Goal: Transaction & Acquisition: Purchase product/service

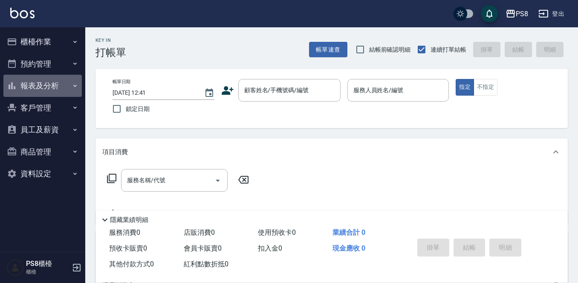
click at [66, 79] on button "報表及分析" at bounding box center [42, 86] width 78 height 22
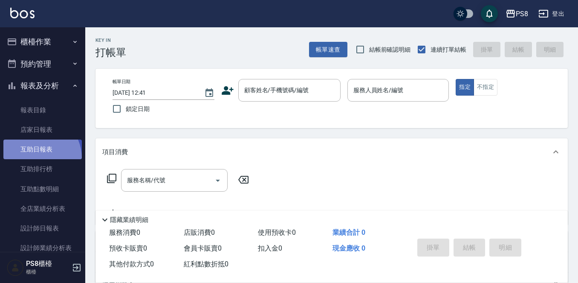
click at [33, 158] on link "互助日報表" at bounding box center [42, 149] width 78 height 20
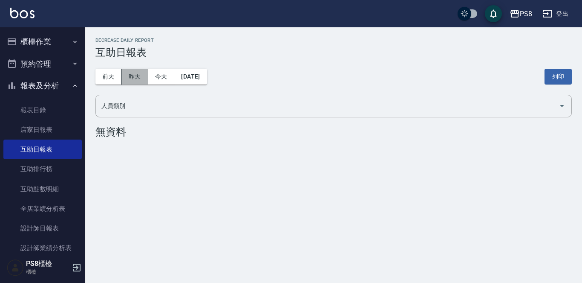
click at [146, 78] on button "昨天" at bounding box center [135, 77] width 26 height 16
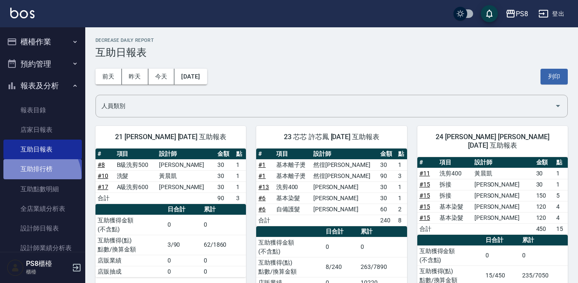
click at [40, 176] on link "互助排行榜" at bounding box center [42, 169] width 78 height 20
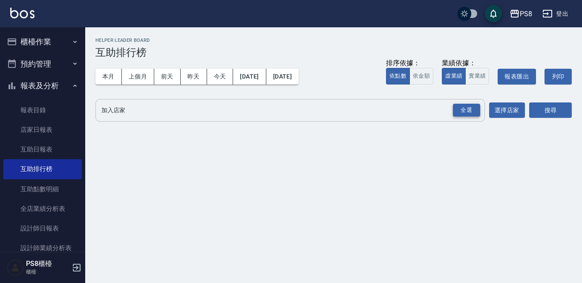
click at [473, 113] on div "全選" at bounding box center [466, 110] width 27 height 13
click at [540, 107] on button "搜尋" at bounding box center [550, 111] width 43 height 16
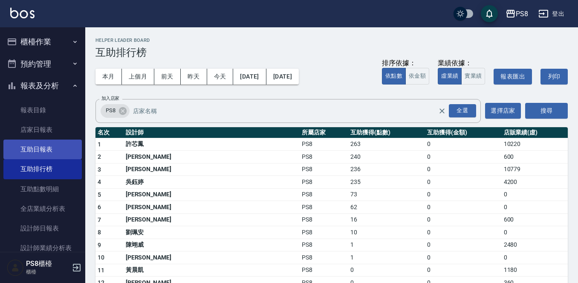
click at [49, 150] on link "互助日報表" at bounding box center [42, 149] width 78 height 20
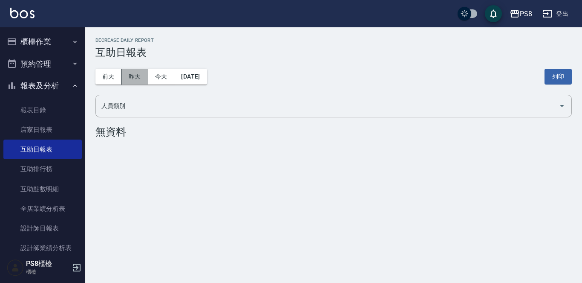
click at [144, 81] on button "昨天" at bounding box center [135, 77] width 26 height 16
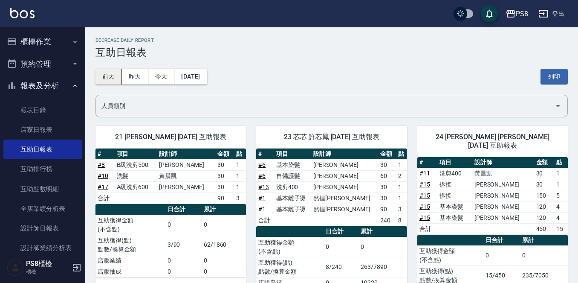
click at [110, 78] on button "前天" at bounding box center [108, 77] width 26 height 16
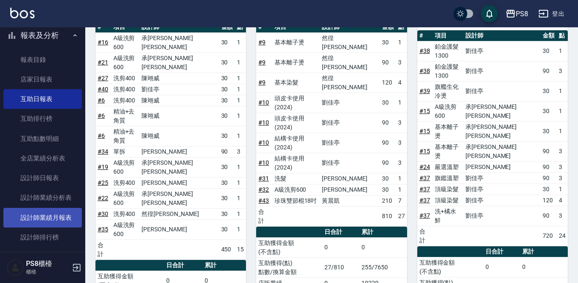
scroll to position [85, 0]
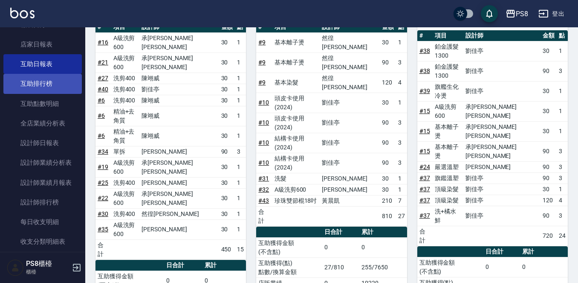
click at [37, 79] on link "互助排行榜" at bounding box center [42, 84] width 78 height 20
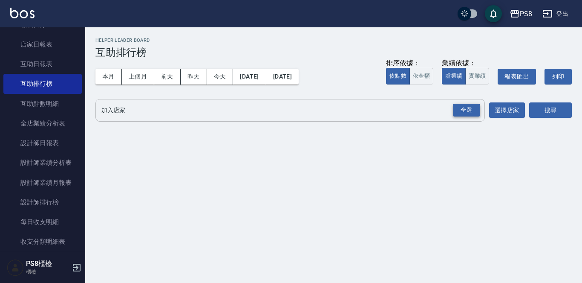
click at [455, 107] on div "全選" at bounding box center [466, 110] width 27 height 13
click at [115, 78] on button "本月" at bounding box center [108, 77] width 26 height 16
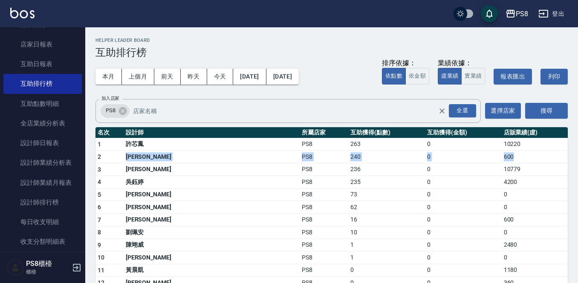
drag, startPoint x: 138, startPoint y: 154, endPoint x: 82, endPoint y: 233, distance: 96.4
click at [208, 210] on tbody "1 許芯鳳 PS8 263 0 10220 2 [PERSON_NAME]PS8 240 0 600 3 [PERSON_NAME] PS8 236 0 10…" at bounding box center [331, 256] width 472 height 237
click at [118, 152] on td "2" at bounding box center [109, 156] width 28 height 13
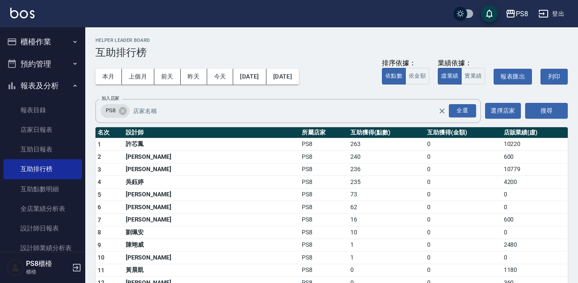
click at [42, 42] on button "櫃檯作業" at bounding box center [42, 42] width 78 height 22
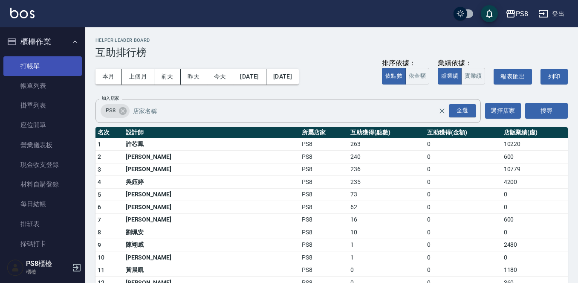
click at [59, 65] on link "打帳單" at bounding box center [42, 66] width 78 height 20
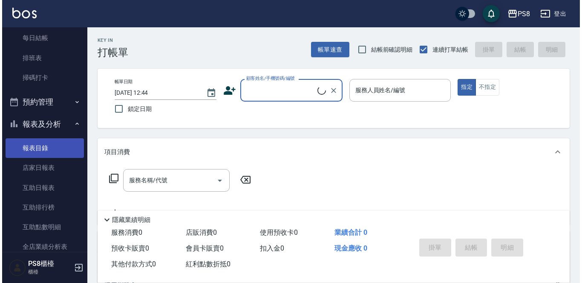
scroll to position [171, 0]
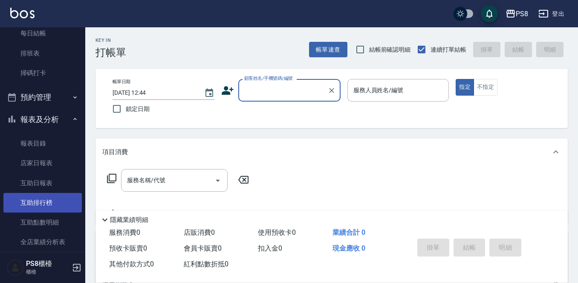
click at [59, 195] on link "互助排行榜" at bounding box center [42, 203] width 78 height 20
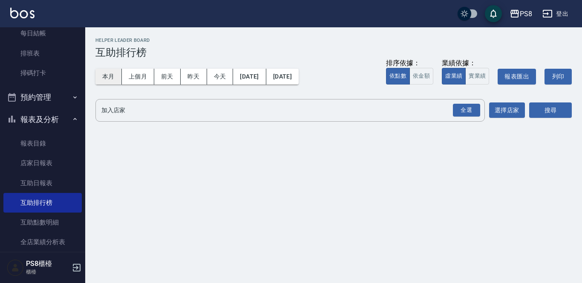
click at [113, 77] on button "本月" at bounding box center [108, 77] width 26 height 16
click at [467, 113] on div "全選" at bounding box center [466, 110] width 27 height 13
click at [545, 104] on button "搜尋" at bounding box center [550, 111] width 43 height 16
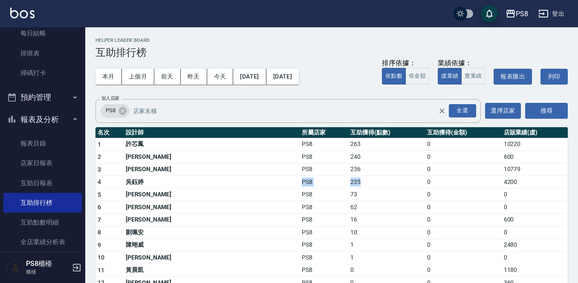
drag, startPoint x: 156, startPoint y: 181, endPoint x: 296, endPoint y: 177, distance: 139.9
click at [296, 177] on tr "4 [PERSON_NAME]PS8 235 0 4200" at bounding box center [331, 182] width 472 height 13
click at [348, 180] on td "235" at bounding box center [386, 182] width 77 height 13
drag, startPoint x: 41, startPoint y: 216, endPoint x: 46, endPoint y: 192, distance: 24.4
click at [41, 215] on link "互助點數明細" at bounding box center [42, 222] width 78 height 20
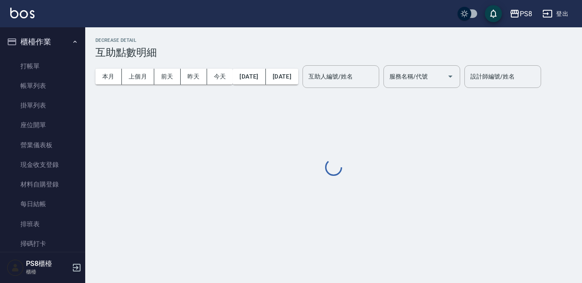
click at [38, 53] on ul "打帳單 帳單列表 掛單列表 座位開單 營業儀表板 現金收支登錄 材料自購登錄 每日結帳 排班表 掃碼打卡" at bounding box center [42, 155] width 78 height 204
click at [40, 58] on link "打帳單" at bounding box center [42, 66] width 78 height 20
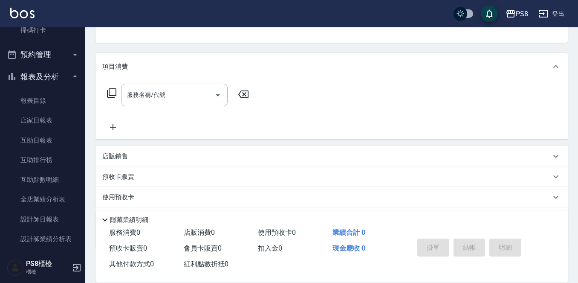
scroll to position [341, 0]
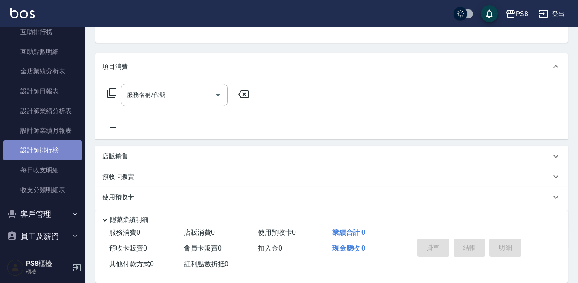
click at [49, 147] on link "設計師排行榜" at bounding box center [42, 150] width 78 height 20
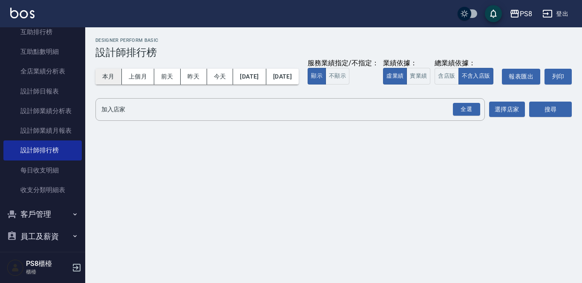
click at [116, 69] on button "本月" at bounding box center [108, 77] width 26 height 16
click at [474, 116] on div "全選" at bounding box center [466, 109] width 27 height 13
click at [544, 118] on button "搜尋" at bounding box center [550, 110] width 43 height 16
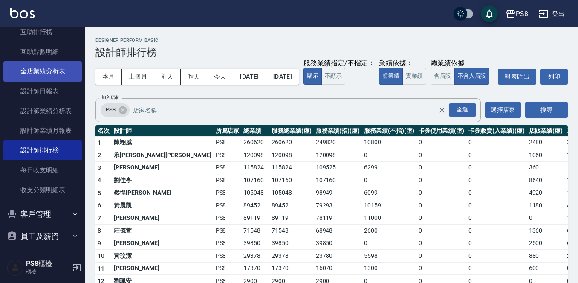
scroll to position [256, 0]
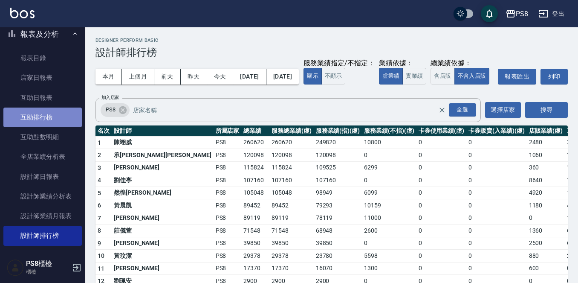
click at [44, 108] on link "互助排行榜" at bounding box center [42, 117] width 78 height 20
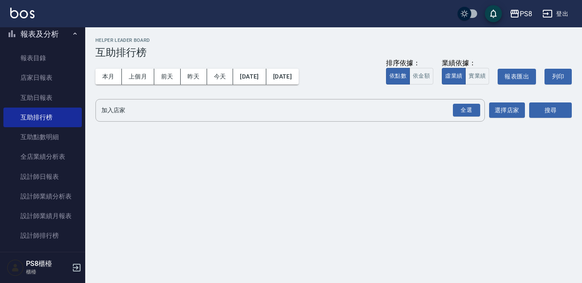
click at [113, 64] on div "本月 上個月 [DATE] [DATE] [DATE] [DATE] [DATE] 排序依據： 依點數 依金額 業績依據： 虛業績 實業績 報表匯出 列印" at bounding box center [333, 76] width 477 height 36
click at [113, 70] on button "本月" at bounding box center [108, 77] width 26 height 16
click at [460, 111] on div "全選" at bounding box center [466, 110] width 27 height 13
click at [553, 110] on button "搜尋" at bounding box center [550, 111] width 43 height 16
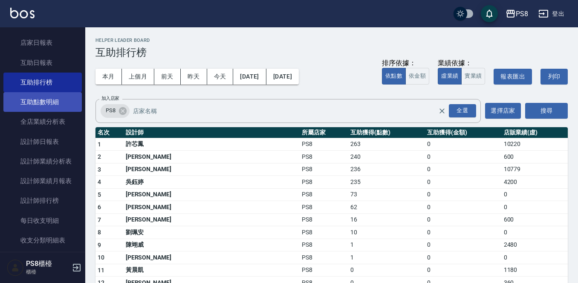
scroll to position [384, 0]
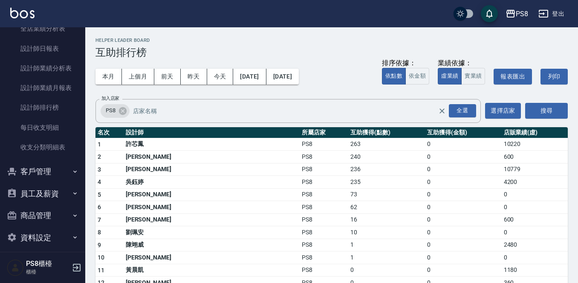
click at [35, 186] on button "員工及薪資" at bounding box center [42, 193] width 78 height 22
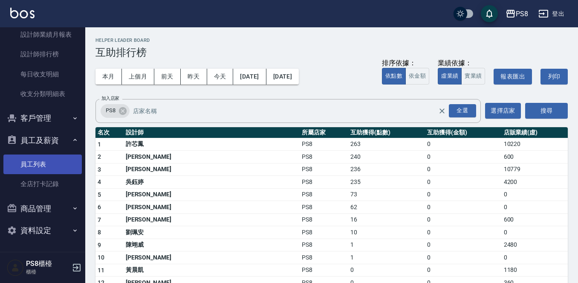
click at [41, 166] on link "員工列表" at bounding box center [42, 164] width 78 height 20
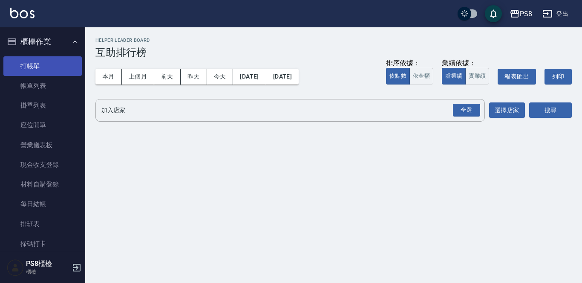
click at [46, 71] on link "打帳單" at bounding box center [42, 66] width 78 height 20
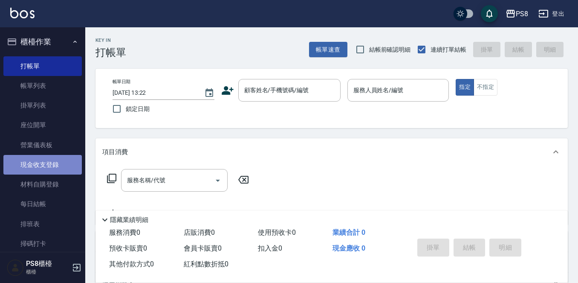
click at [50, 155] on link "現金收支登錄" at bounding box center [42, 165] width 78 height 20
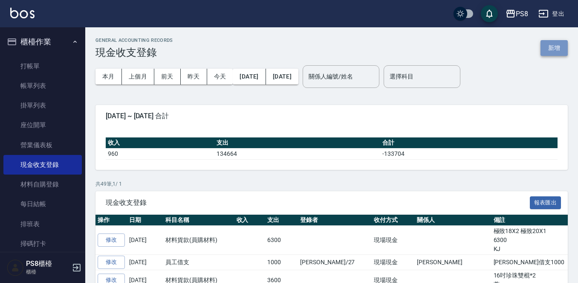
click at [559, 46] on button "新增" at bounding box center [554, 48] width 27 height 16
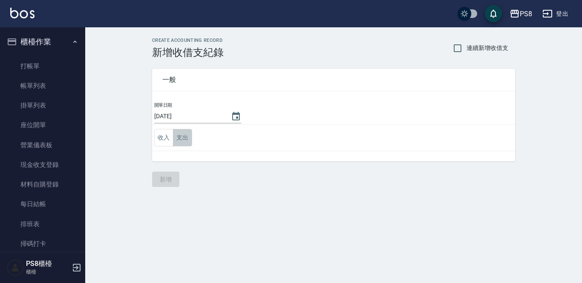
click at [187, 134] on button "支出" at bounding box center [182, 137] width 19 height 17
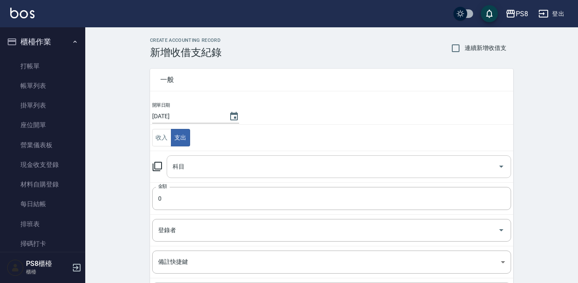
click at [194, 162] on input "科目" at bounding box center [333, 166] width 324 height 15
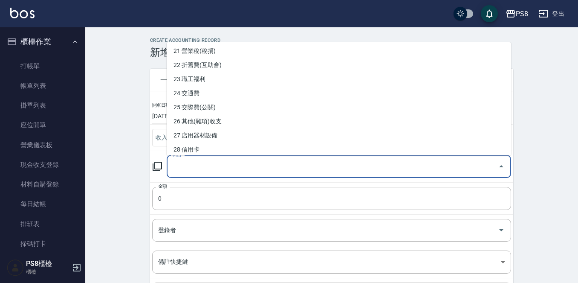
scroll to position [298, 0]
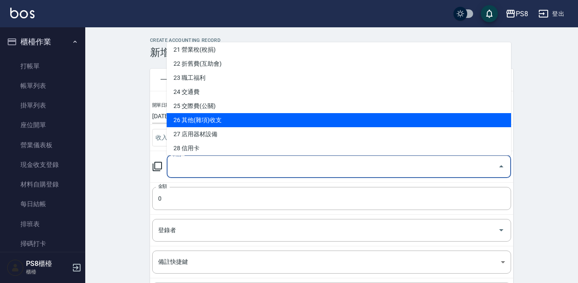
click at [222, 117] on li "26 其他(雜項)收支" at bounding box center [339, 120] width 344 height 14
type input "26 其他(雜項)收支"
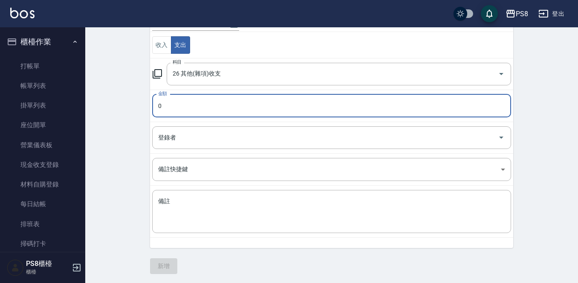
scroll to position [94, 0]
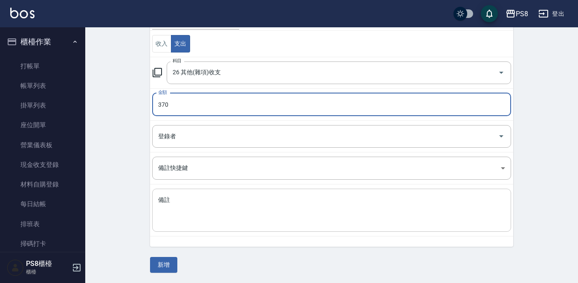
type input "370"
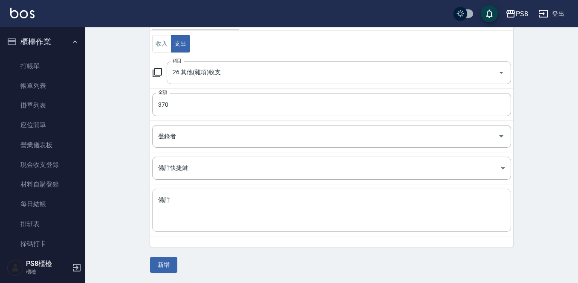
click at [228, 194] on div "x 備註" at bounding box center [331, 209] width 359 height 43
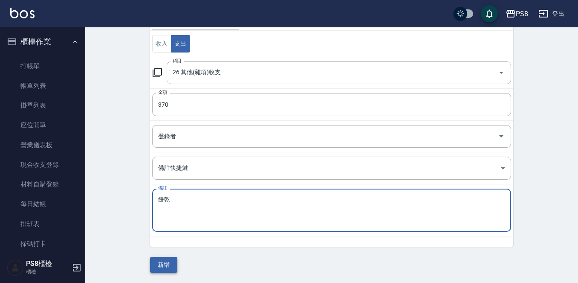
type textarea "餅乾"
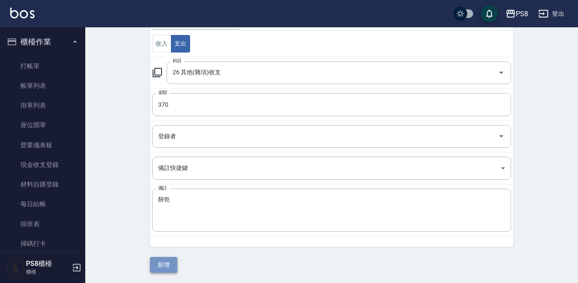
click at [168, 260] on button "新增" at bounding box center [163, 265] width 27 height 16
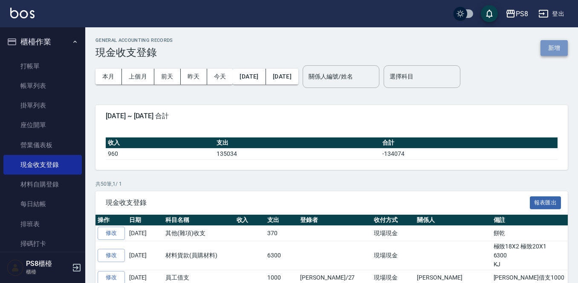
click at [554, 42] on button "新增" at bounding box center [554, 48] width 27 height 16
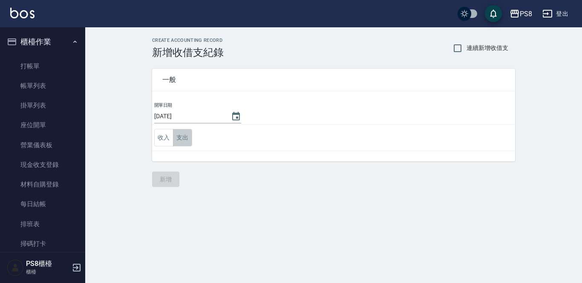
click at [191, 137] on button "支出" at bounding box center [182, 137] width 19 height 17
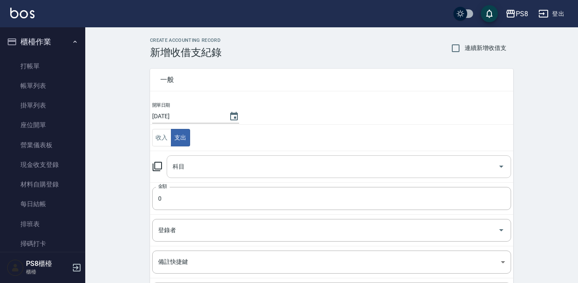
click at [194, 162] on input "科目" at bounding box center [333, 166] width 324 height 15
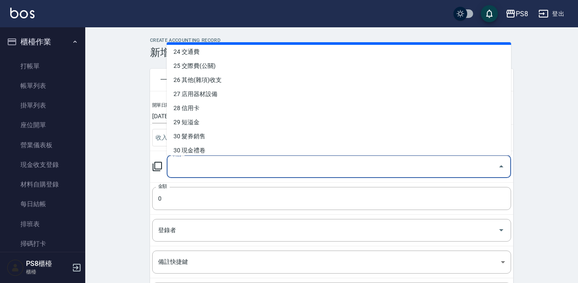
scroll to position [341, 0]
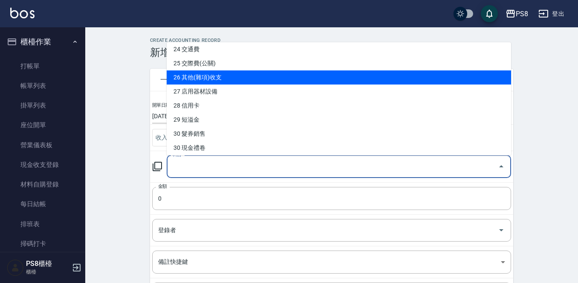
click at [279, 75] on li "26 其他(雜項)收支" at bounding box center [339, 77] width 344 height 14
type input "26 其他(雜項)收支"
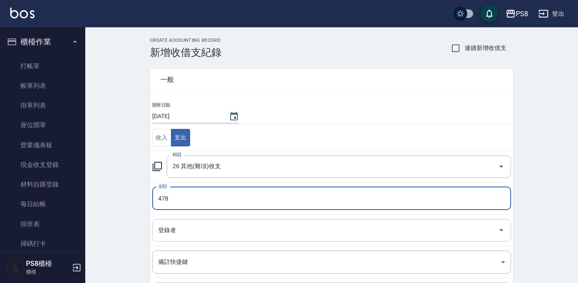
type input "478"
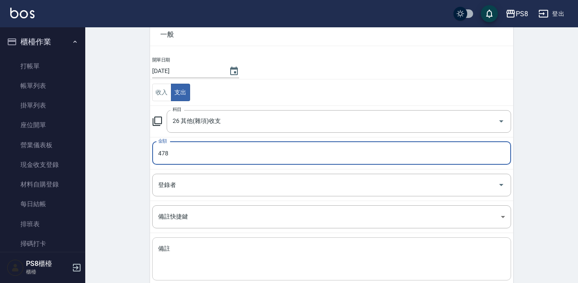
scroll to position [94, 0]
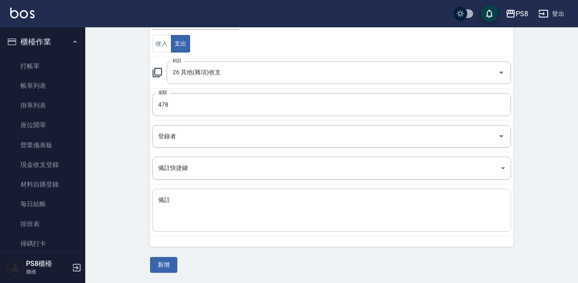
click at [226, 207] on textarea "備註" at bounding box center [331, 210] width 347 height 29
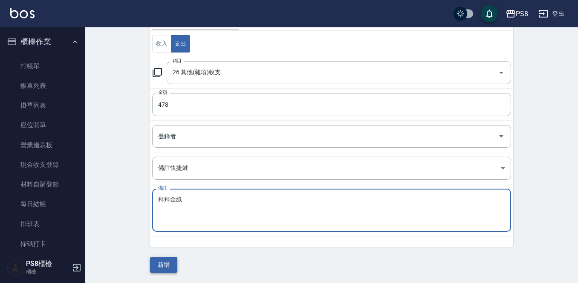
type textarea "拜拜金紙"
click at [168, 263] on button "新增" at bounding box center [163, 265] width 27 height 16
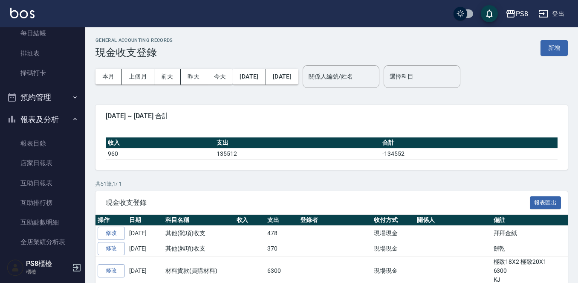
scroll to position [341, 0]
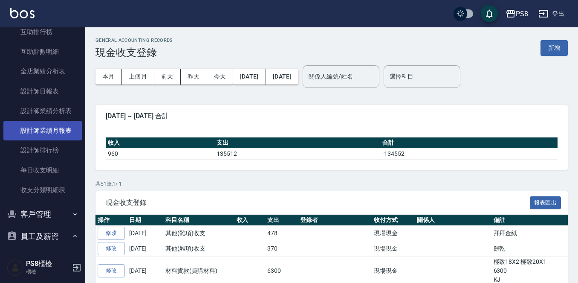
click at [61, 135] on link "設計師業績月報表" at bounding box center [42, 131] width 78 height 20
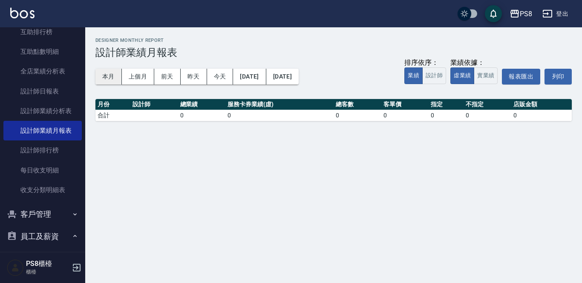
click at [108, 72] on button "本月" at bounding box center [108, 77] width 26 height 16
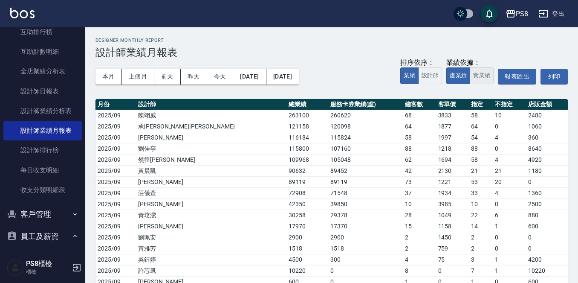
click at [480, 74] on button "實業績" at bounding box center [482, 75] width 24 height 17
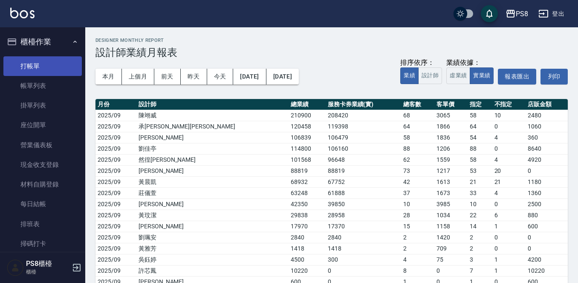
click at [42, 66] on link "打帳單" at bounding box center [42, 66] width 78 height 20
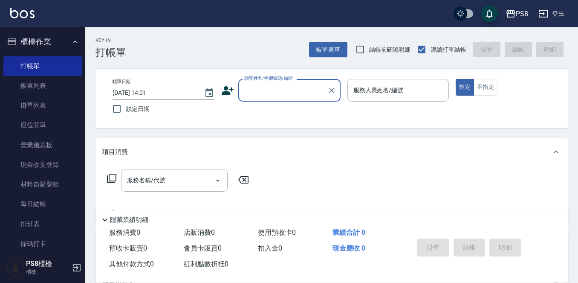
click at [305, 90] on input "顧客姓名/手機號碼/編號" at bounding box center [283, 90] width 82 height 15
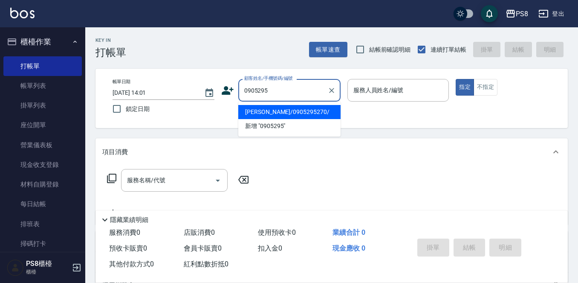
click at [295, 112] on li "[PERSON_NAME]/0905295270/" at bounding box center [289, 112] width 102 height 14
type input "[PERSON_NAME]/0905295270/"
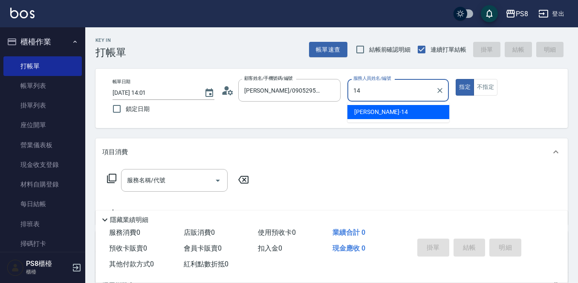
type input "Joan-14"
type button "true"
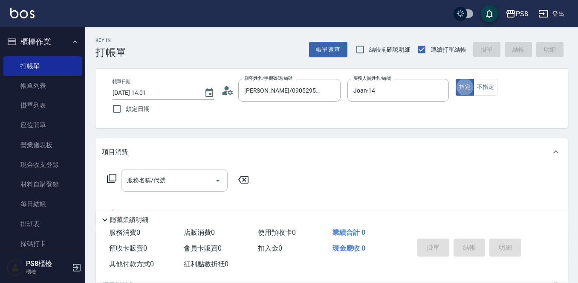
click at [165, 179] on input "服務名稱/代號" at bounding box center [168, 180] width 86 height 15
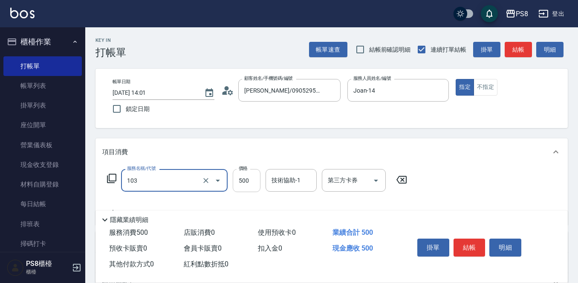
type input "B級洗剪500(103)"
click at [248, 183] on input "500" at bounding box center [247, 180] width 28 height 23
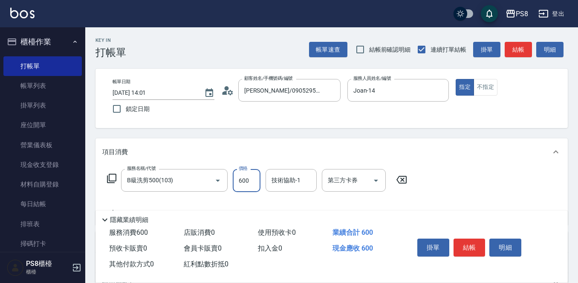
type input "600"
click at [468, 238] on button "結帳" at bounding box center [470, 247] width 32 height 18
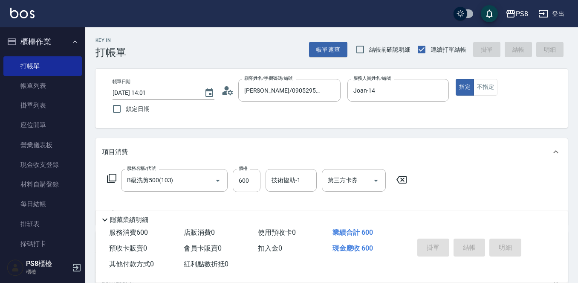
type input "[DATE] 14:02"
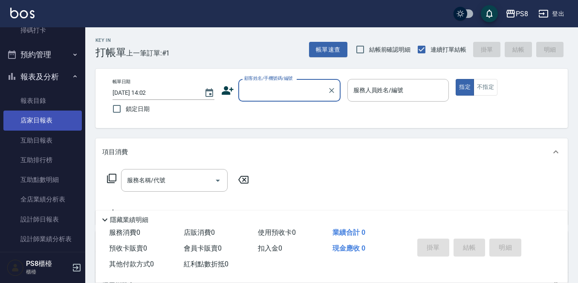
scroll to position [341, 0]
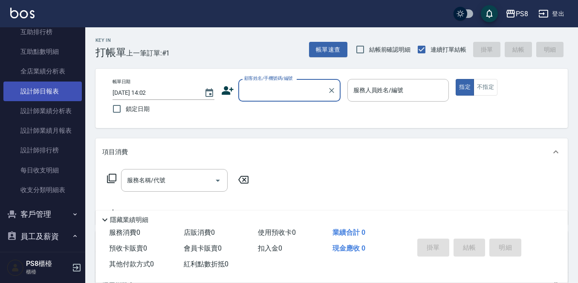
click at [32, 92] on link "設計師日報表" at bounding box center [42, 91] width 78 height 20
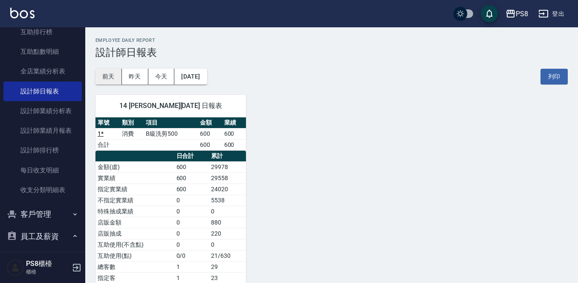
click at [107, 80] on button "前天" at bounding box center [108, 77] width 26 height 16
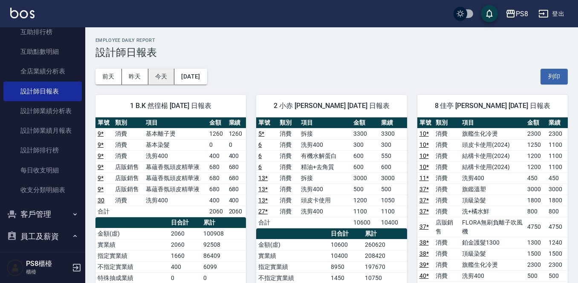
click at [162, 76] on button "今天" at bounding box center [161, 77] width 26 height 16
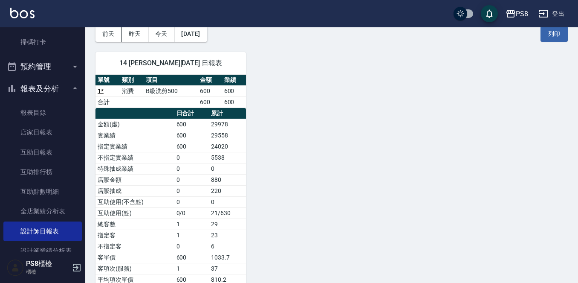
scroll to position [128, 0]
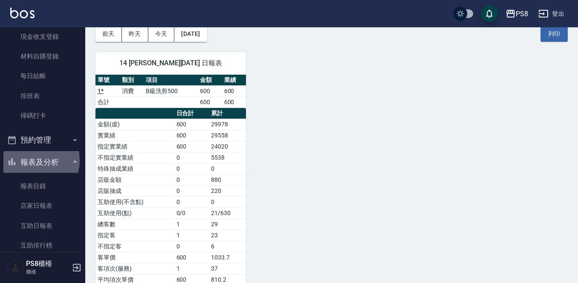
click at [31, 160] on button "報表及分析" at bounding box center [42, 162] width 78 height 22
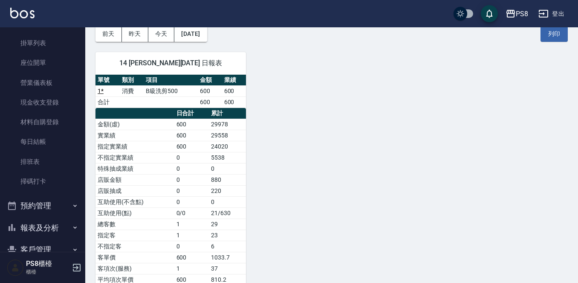
scroll to position [0, 0]
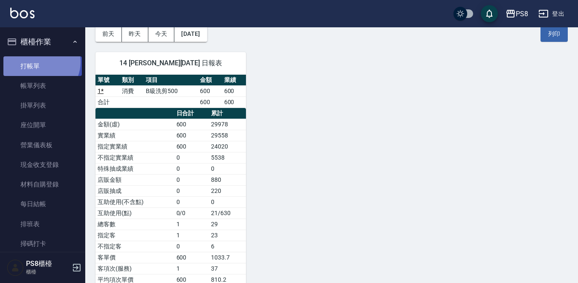
click at [40, 62] on link "打帳單" at bounding box center [42, 66] width 78 height 20
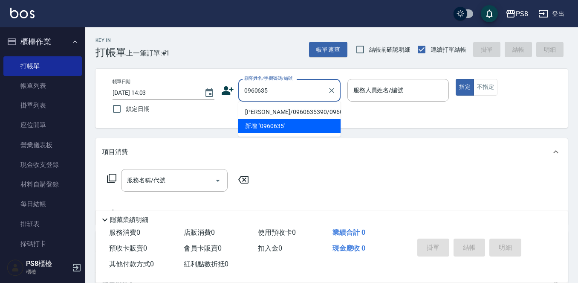
click at [260, 117] on li "[PERSON_NAME]/0960635390/0960635390" at bounding box center [289, 112] width 102 height 14
type input "[PERSON_NAME]/0960635390/0960635390"
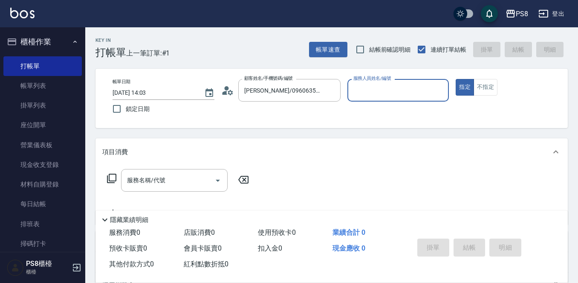
type input "佳亭-8"
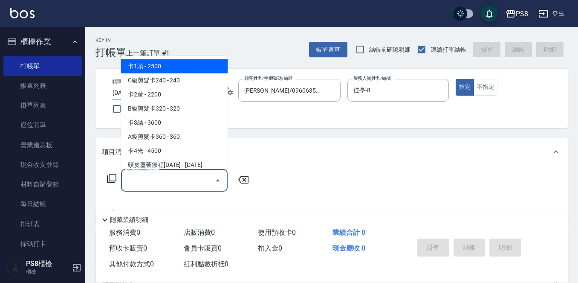
click at [159, 180] on div "服務名稱/代號 服務名稱/代號" at bounding box center [174, 180] width 107 height 23
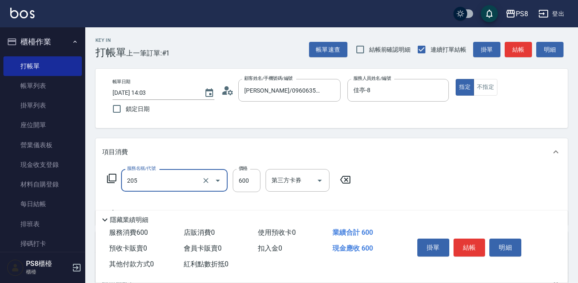
type input "A級洗剪600(205)"
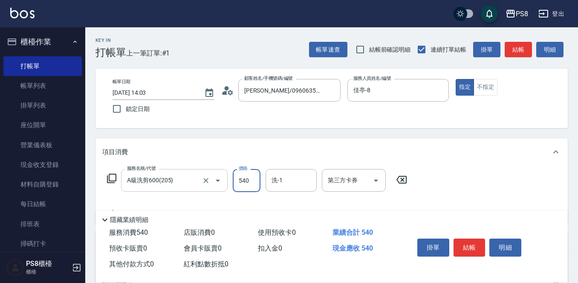
type input "540"
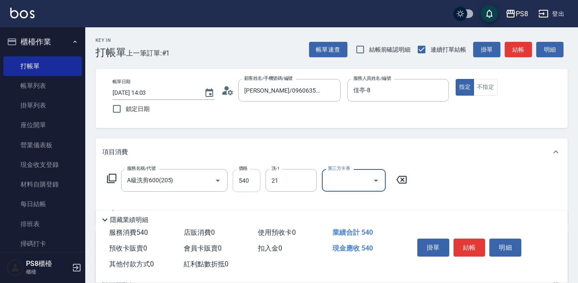
type input "[PERSON_NAME]-21"
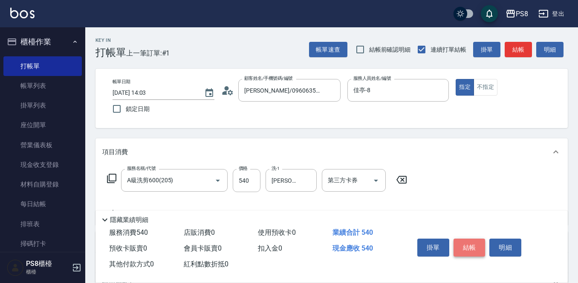
click at [468, 248] on button "結帳" at bounding box center [470, 247] width 32 height 18
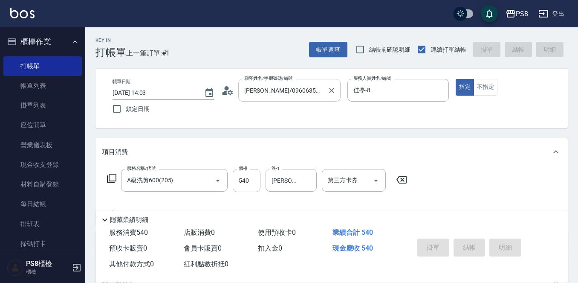
type input "[DATE] 14:37"
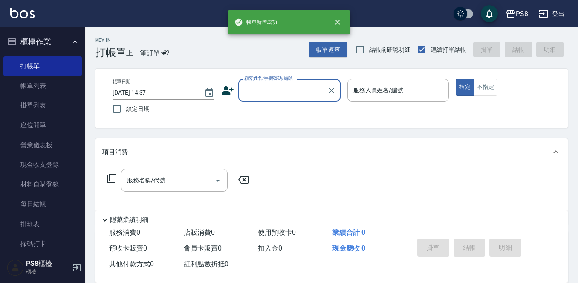
click at [278, 98] on div "顧客姓名/手機號碼/編號" at bounding box center [289, 90] width 102 height 23
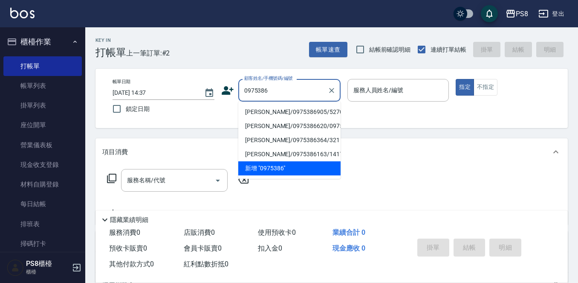
click at [276, 110] on li "[PERSON_NAME]/0975386905/5270" at bounding box center [289, 112] width 102 height 14
type input "[PERSON_NAME]/0975386905/5270"
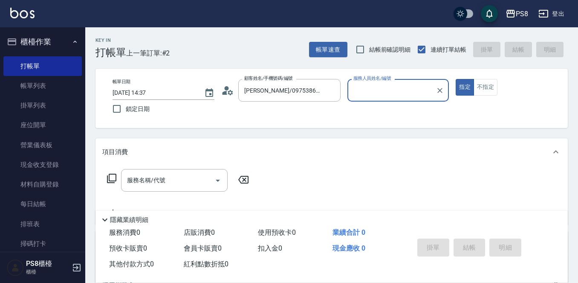
type input "佳亭-8"
click at [152, 182] on input "服務名稱/代號" at bounding box center [168, 180] width 86 height 15
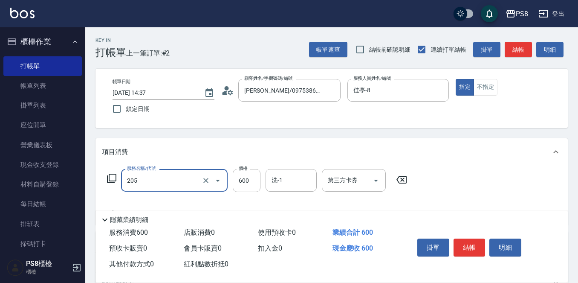
type input "A級洗剪600(205)"
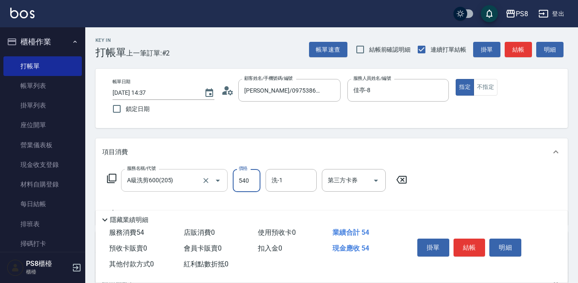
type input "540"
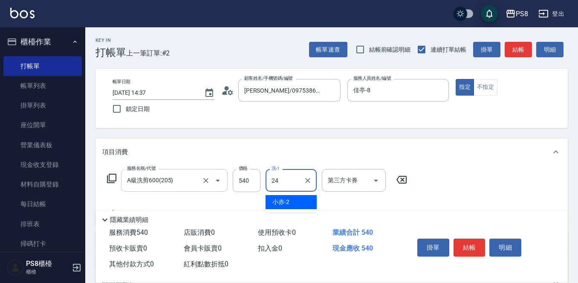
type input "[PERSON_NAME]-24"
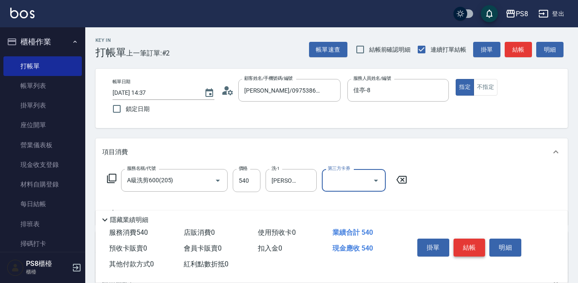
click at [469, 246] on button "結帳" at bounding box center [470, 247] width 32 height 18
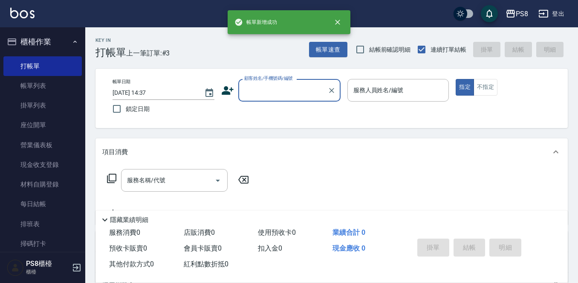
click at [294, 96] on input "顧客姓名/手機號碼/編號" at bounding box center [283, 90] width 82 height 15
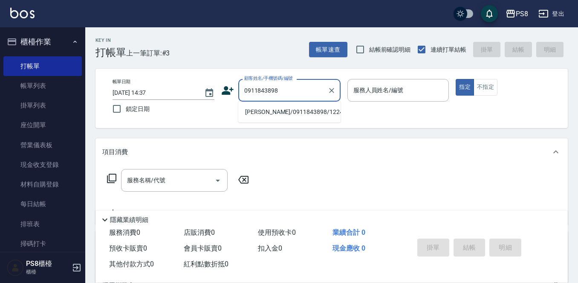
click at [285, 113] on li "[PERSON_NAME]/0911843898/12244" at bounding box center [289, 112] width 102 height 14
type input "[PERSON_NAME]/0911843898/12244"
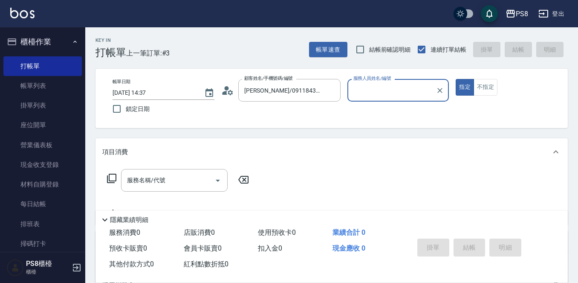
type input "佳亭-8"
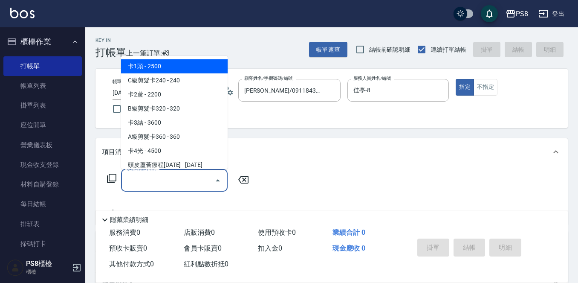
click at [171, 180] on input "服務名稱/代號" at bounding box center [168, 180] width 86 height 15
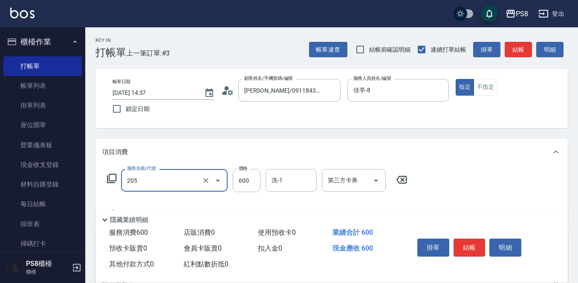
type input "A級洗剪600(205)"
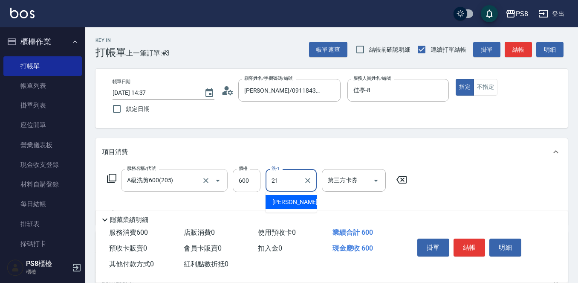
type input "[PERSON_NAME]-21"
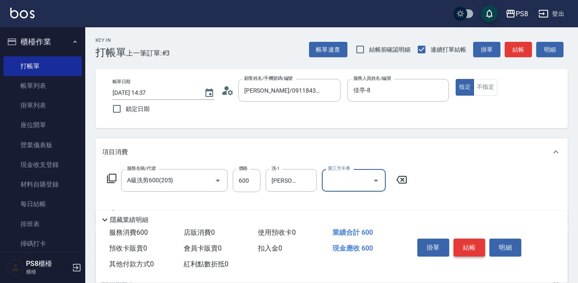
click at [480, 243] on button "結帳" at bounding box center [470, 247] width 32 height 18
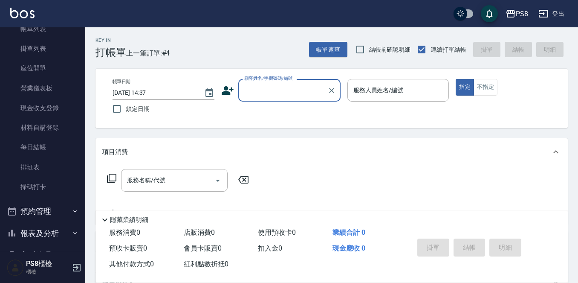
scroll to position [128, 0]
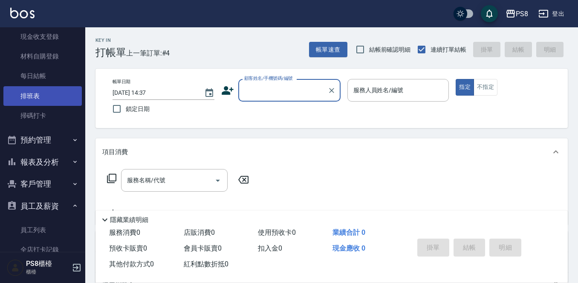
click at [29, 88] on link "排班表" at bounding box center [42, 96] width 78 height 20
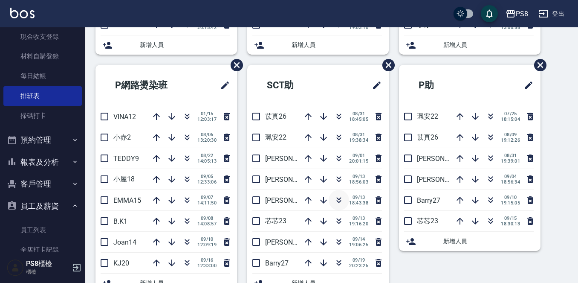
scroll to position [256, 0]
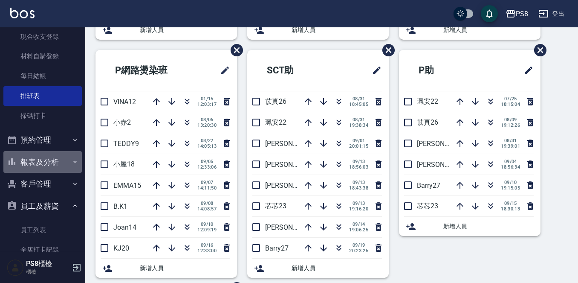
click at [57, 166] on button "報表及分析" at bounding box center [42, 162] width 78 height 22
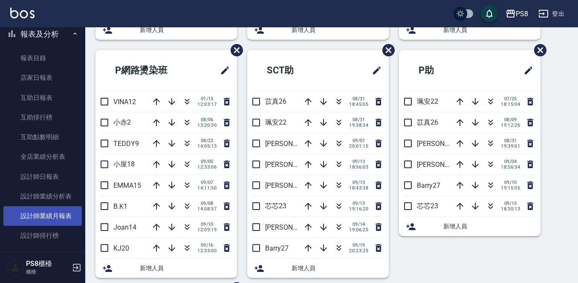
click at [58, 214] on link "設計師業績月報表" at bounding box center [42, 216] width 78 height 20
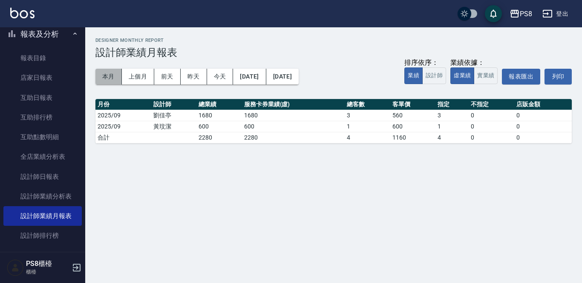
click at [118, 79] on button "本月" at bounding box center [108, 77] width 26 height 16
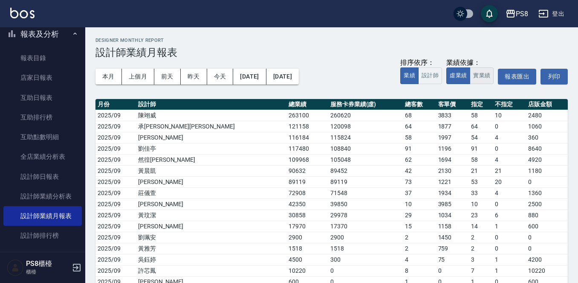
click at [492, 79] on button "實業績" at bounding box center [482, 75] width 24 height 17
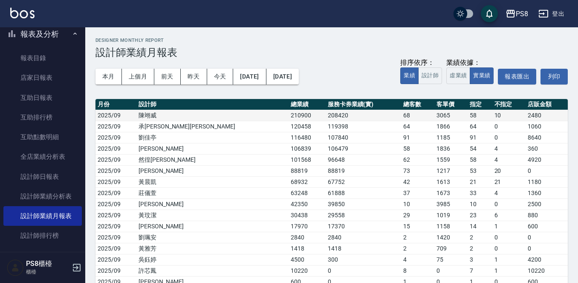
click at [326, 116] on td "208420" at bounding box center [363, 115] width 75 height 11
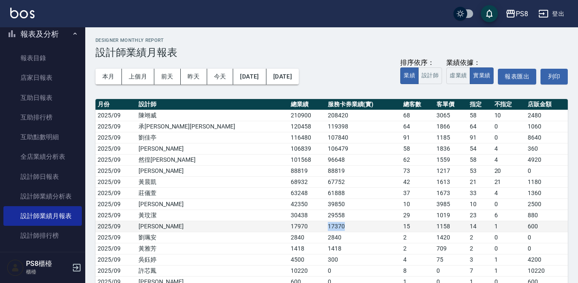
drag, startPoint x: 247, startPoint y: 224, endPoint x: 266, endPoint y: 226, distance: 18.5
click at [326, 226] on td "17370" at bounding box center [363, 225] width 75 height 11
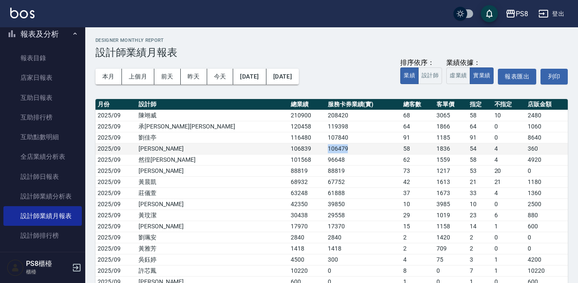
drag, startPoint x: 269, startPoint y: 148, endPoint x: 229, endPoint y: 149, distance: 39.2
click at [229, 149] on tr "2025/09 [PERSON_NAME] 106839 106479 58 1836 54 4 360" at bounding box center [331, 148] width 472 height 11
click at [289, 150] on td "106839" at bounding box center [307, 148] width 37 height 11
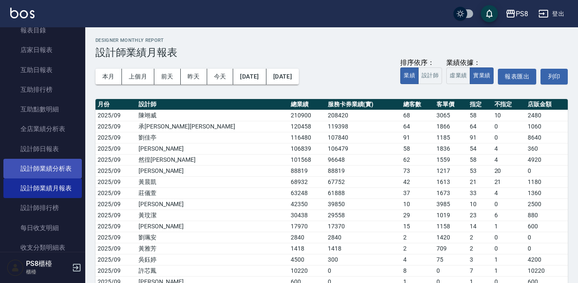
scroll to position [298, 0]
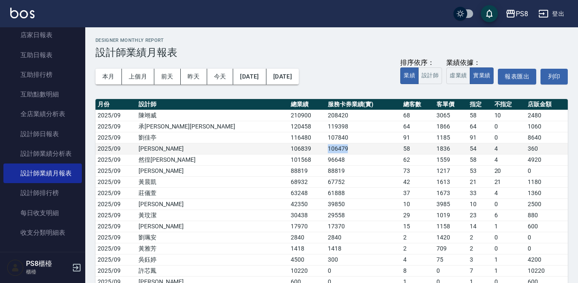
drag, startPoint x: 246, startPoint y: 148, endPoint x: 268, endPoint y: 151, distance: 22.7
click at [326, 151] on td "106479" at bounding box center [363, 148] width 75 height 11
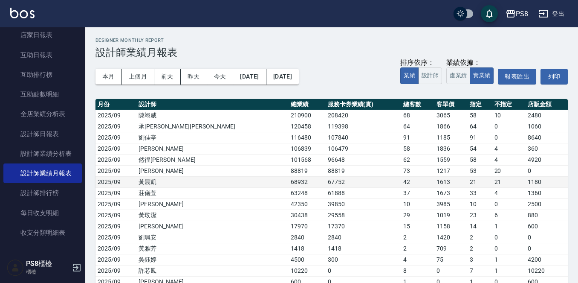
click at [326, 184] on td "67752" at bounding box center [363, 181] width 75 height 11
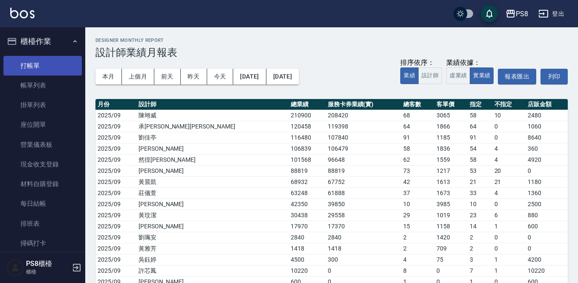
scroll to position [0, 0]
click at [51, 60] on link "打帳單" at bounding box center [42, 66] width 78 height 20
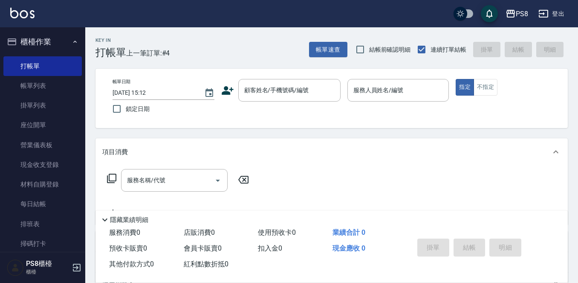
click at [229, 94] on icon at bounding box center [228, 90] width 12 height 9
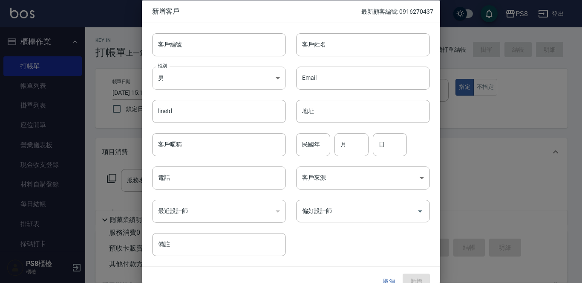
click at [211, 81] on body "PS8 登出 櫃檯作業 打帳單 帳單列表 掛單列表 座位開單 營業儀表板 現金收支登錄 材料自購登錄 每日結帳 排班表 掃碼打卡 預約管理 預約管理 單日預約…" at bounding box center [291, 207] width 582 height 415
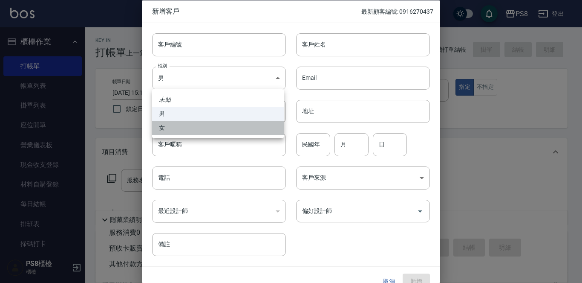
click at [221, 121] on li "女" at bounding box center [218, 128] width 132 height 14
type input "[DEMOGRAPHIC_DATA]"
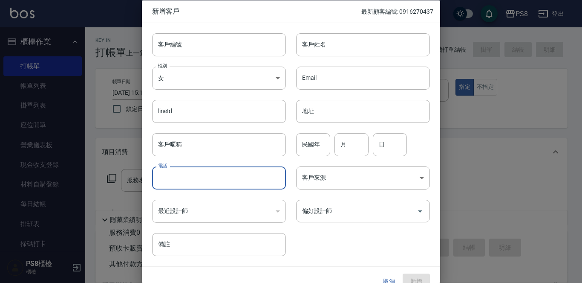
click at [228, 179] on input "電話" at bounding box center [219, 177] width 134 height 23
type input "0988880169"
click at [393, 44] on input "客戶姓名" at bounding box center [363, 44] width 134 height 23
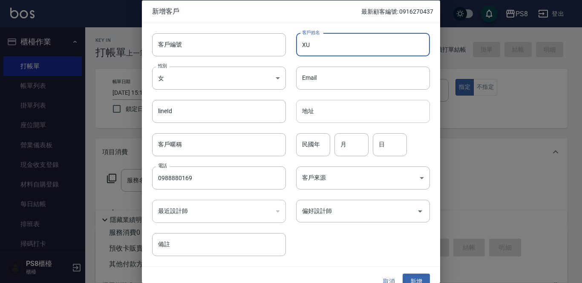
type input "X"
type input "\"
type input "S"
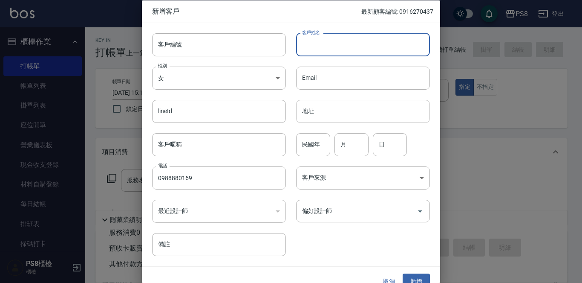
type input "ㄎ"
type input "[PERSON_NAME]"
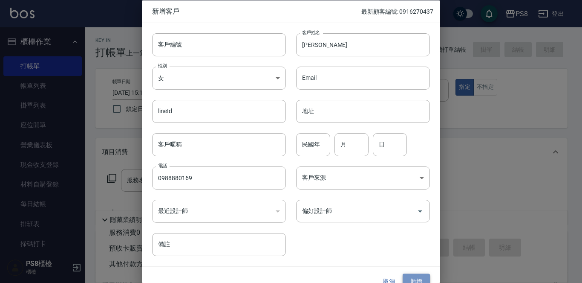
click at [412, 278] on button "新增" at bounding box center [416, 281] width 27 height 16
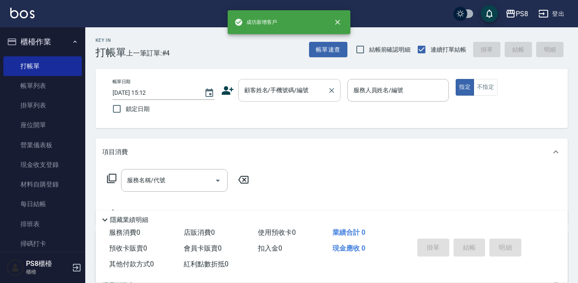
click at [264, 93] on input "顧客姓名/手機號碼/編號" at bounding box center [283, 90] width 82 height 15
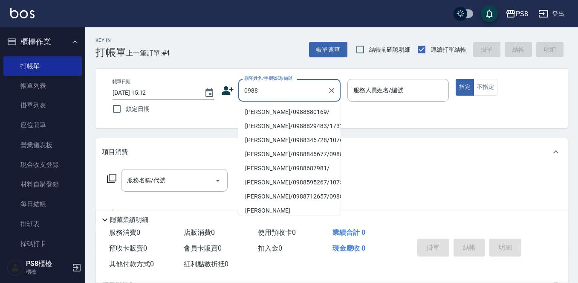
click at [272, 113] on li "[PERSON_NAME]/0988880169/" at bounding box center [289, 112] width 102 height 14
type input "[PERSON_NAME]/0988880169/"
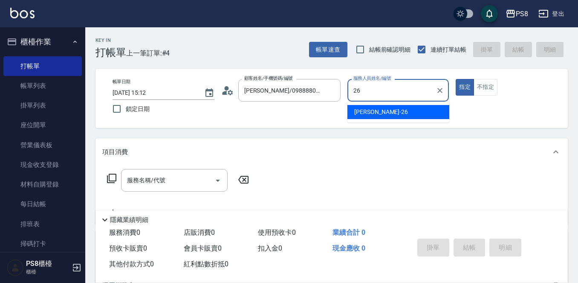
drag, startPoint x: 442, startPoint y: 107, endPoint x: 431, endPoint y: 110, distance: 11.6
click at [442, 107] on div "苡真 -26" at bounding box center [398, 112] width 102 height 14
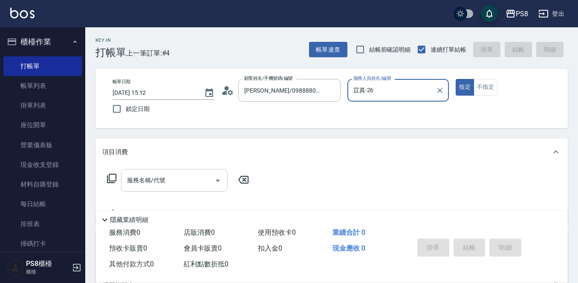
click at [124, 182] on div "服務名稱/代號" at bounding box center [174, 180] width 107 height 23
type input "苡真-26"
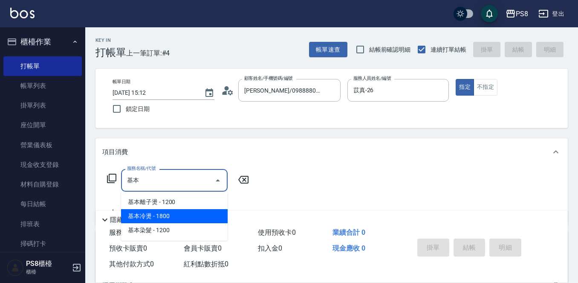
click at [145, 223] on span "基本冷燙 - 1800" at bounding box center [174, 216] width 107 height 14
type input "基本冷燙(304)"
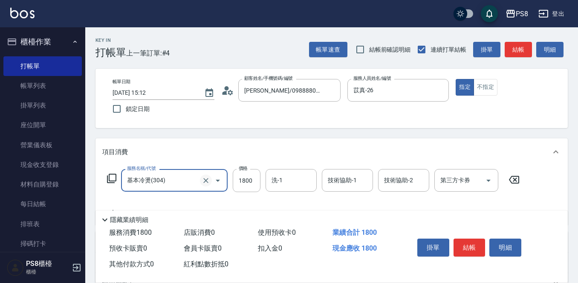
click at [207, 178] on icon "Clear" at bounding box center [206, 180] width 9 height 9
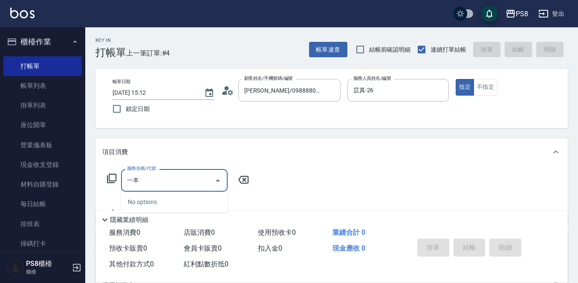
type input "一"
click at [212, 199] on span "基本染髮 - 1200" at bounding box center [174, 202] width 107 height 14
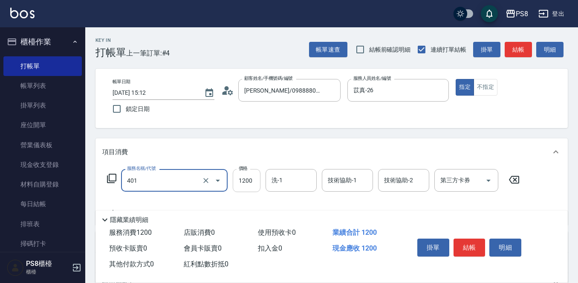
type input "基本染髮(401)"
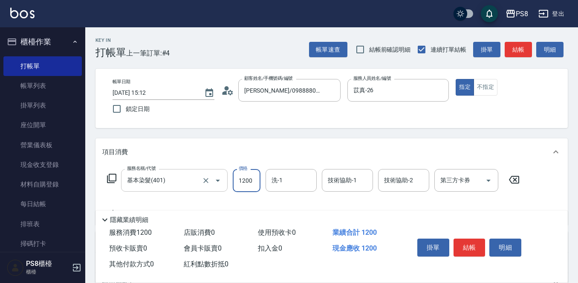
click at [246, 178] on input "1200" at bounding box center [247, 180] width 28 height 23
click at [245, 178] on input "1200" at bounding box center [247, 180] width 28 height 23
type input "1000"
click at [467, 238] on button "結帳" at bounding box center [470, 247] width 32 height 18
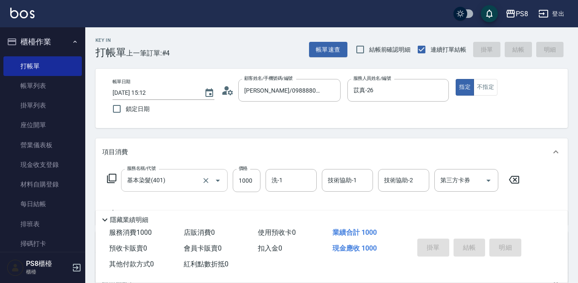
type input "[DATE] 15:14"
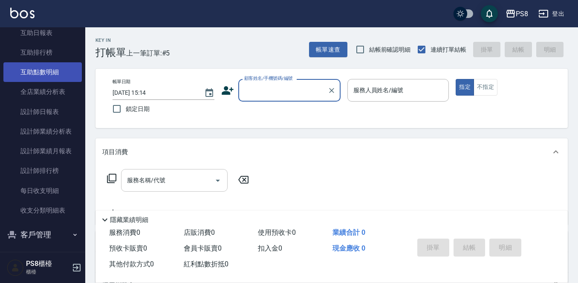
scroll to position [224, 0]
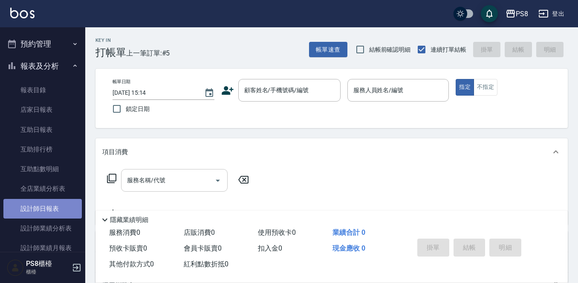
click at [54, 209] on link "設計師日報表" at bounding box center [42, 209] width 78 height 20
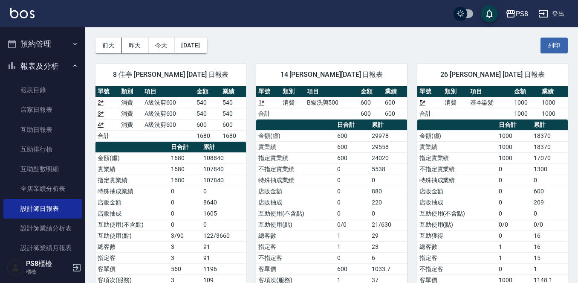
scroll to position [77, 0]
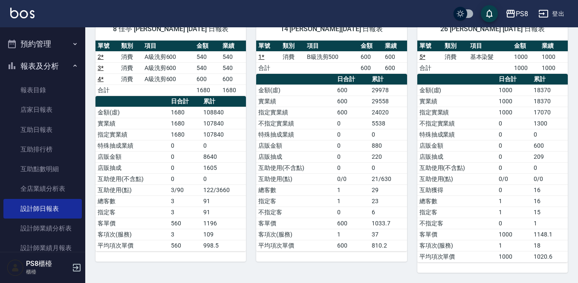
click at [23, 17] on img at bounding box center [22, 13] width 24 height 11
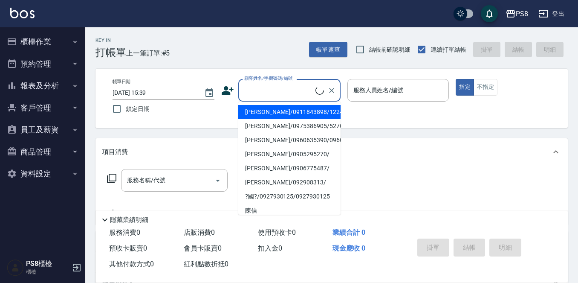
click at [255, 89] on input "顧客姓名/手機號碼/編號" at bounding box center [278, 90] width 73 height 15
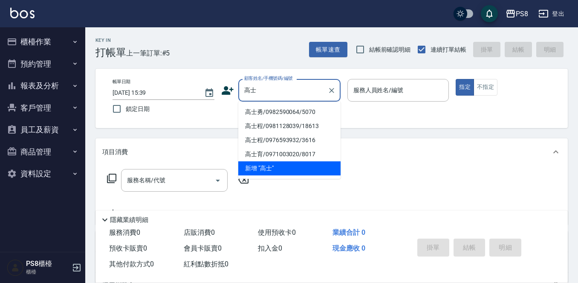
type input "高士勇/0982590064/5070"
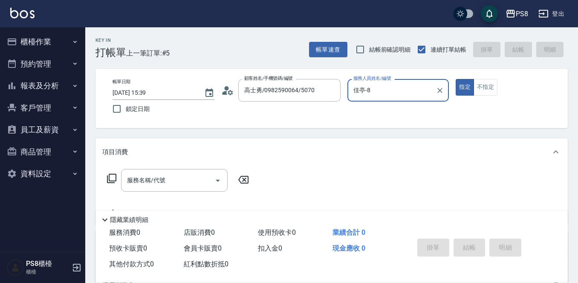
type input "佳亭-8"
click at [231, 91] on icon at bounding box center [230, 92] width 5 height 5
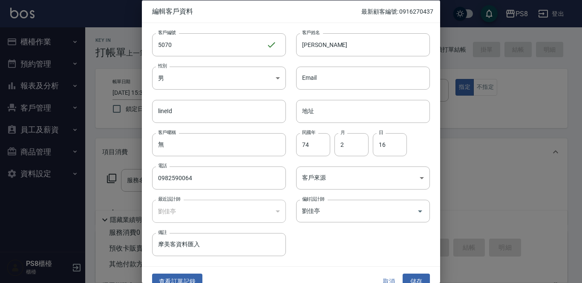
click at [356, 245] on div "客戶編號 5070 ​ 客戶編號 客戶姓名 高士勇 客戶姓名 性別 男 [DEMOGRAPHIC_DATA] 性別 Email Email lineId li…" at bounding box center [286, 139] width 288 height 233
click at [190, 281] on button "查看訂單記錄" at bounding box center [177, 281] width 50 height 16
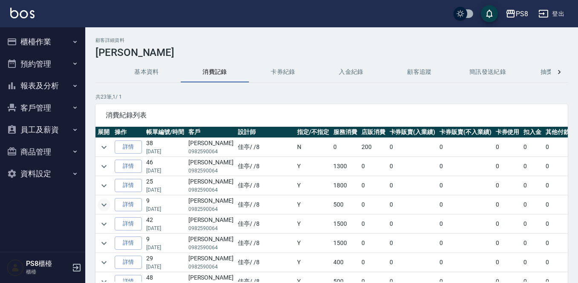
click at [105, 204] on icon "expand row" at bounding box center [103, 204] width 5 height 3
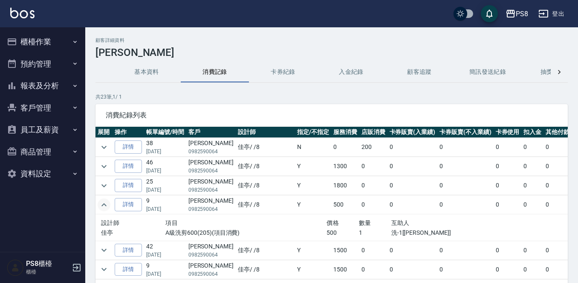
click at [23, 9] on img at bounding box center [22, 13] width 24 height 11
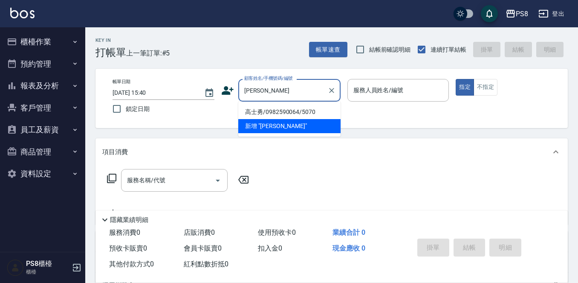
click at [281, 116] on li "高士勇/0982590064/5070" at bounding box center [289, 112] width 102 height 14
type input "高士勇/0982590064/5070"
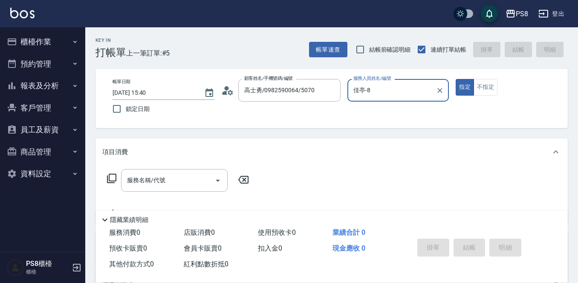
type input "佳亭-8"
click at [139, 182] on input "服務名稱/代號" at bounding box center [168, 180] width 86 height 15
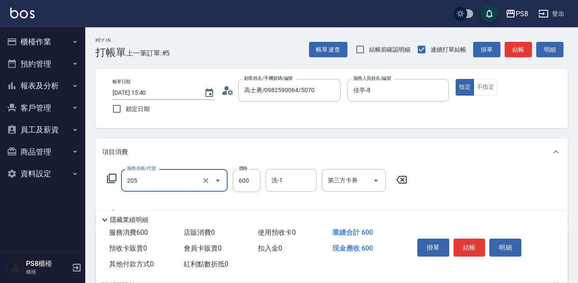
type input "A級洗剪600(205)"
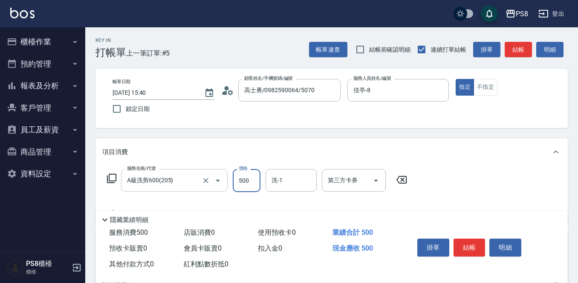
type input "500"
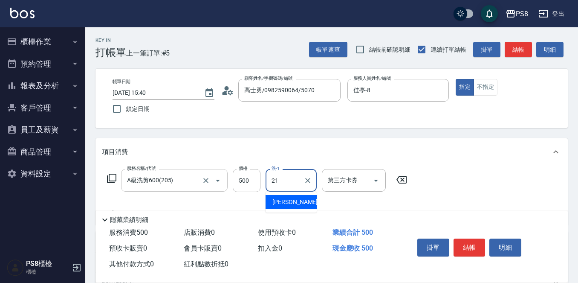
type input "[PERSON_NAME]-21"
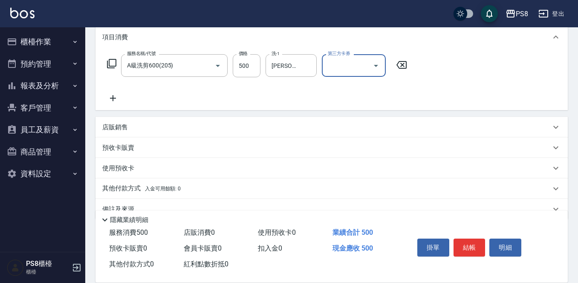
scroll to position [133, 0]
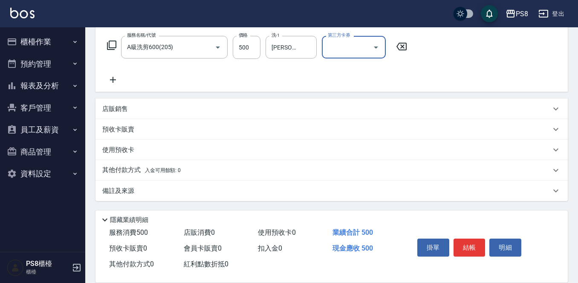
drag, startPoint x: 124, startPoint y: 107, endPoint x: 115, endPoint y: 117, distance: 13.0
click at [124, 107] on p "店販銷售" at bounding box center [115, 108] width 26 height 9
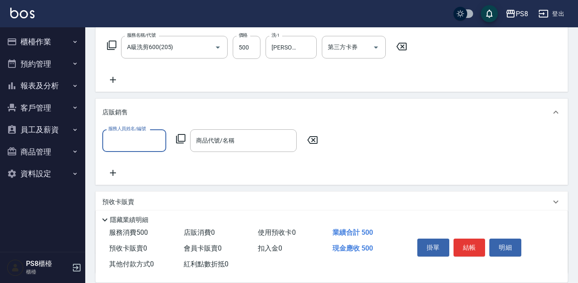
scroll to position [0, 0]
click at [118, 142] on input "服務人員姓名/編號" at bounding box center [134, 140] width 56 height 15
type input "佳亭-8"
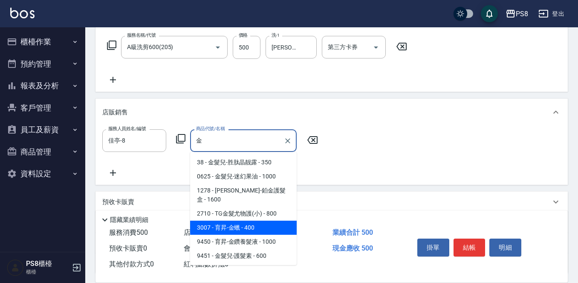
click at [264, 220] on span "3007 - 育昇-金蠟 - 400" at bounding box center [243, 227] width 107 height 14
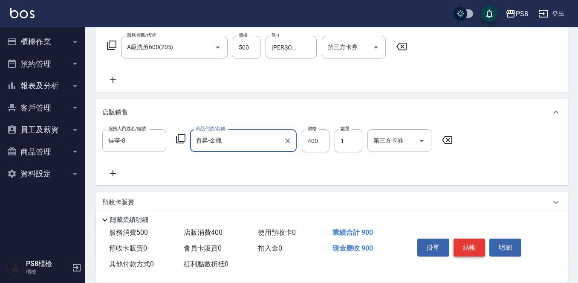
type input "育昇-金蠟"
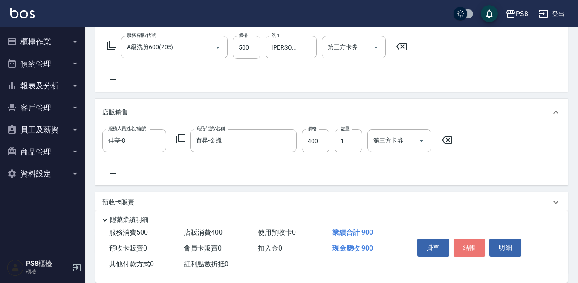
click at [465, 241] on button "結帳" at bounding box center [470, 247] width 32 height 18
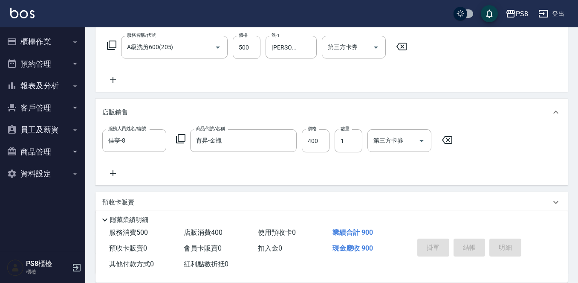
type input "[DATE] 15:41"
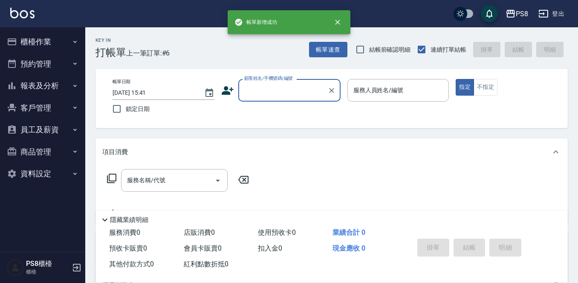
click at [20, 17] on img at bounding box center [22, 13] width 24 height 11
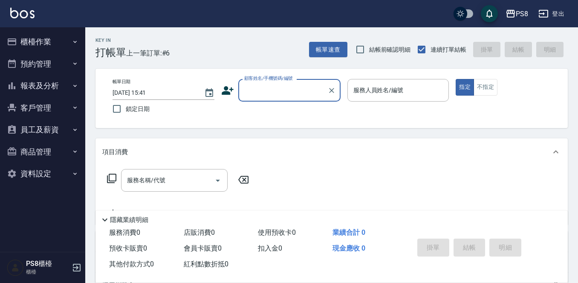
click at [21, 40] on button "櫃檯作業" at bounding box center [42, 42] width 78 height 22
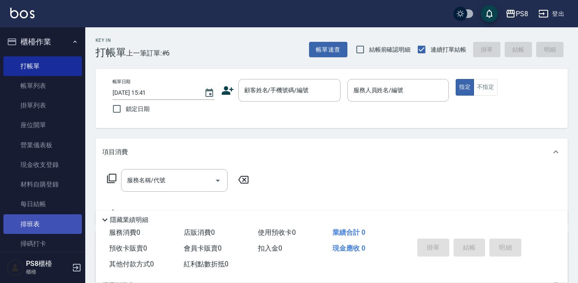
drag, startPoint x: 36, startPoint y: 229, endPoint x: 56, endPoint y: 218, distance: 22.9
click at [36, 229] on link "排班表" at bounding box center [42, 224] width 78 height 20
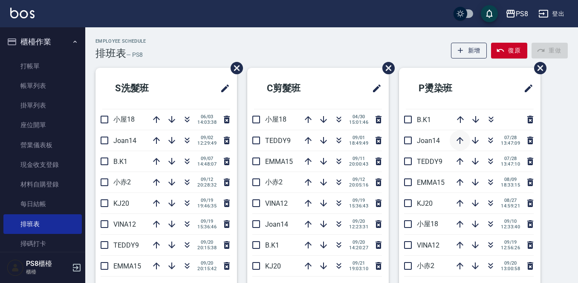
scroll to position [43, 0]
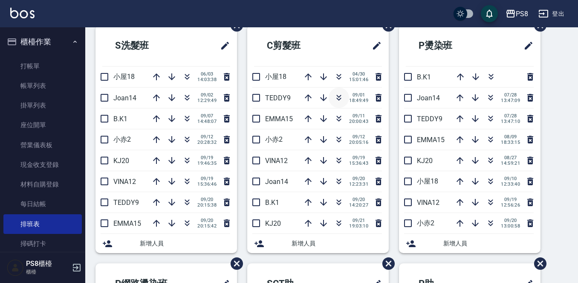
click at [330, 95] on button "button" at bounding box center [339, 97] width 20 height 20
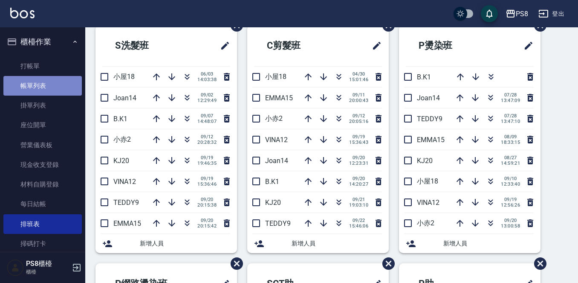
click at [48, 89] on link "帳單列表" at bounding box center [42, 86] width 78 height 20
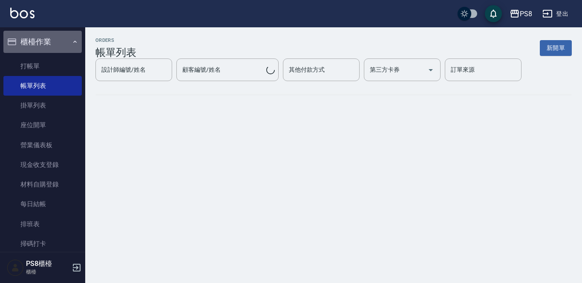
click at [49, 42] on button "櫃檯作業" at bounding box center [42, 42] width 78 height 22
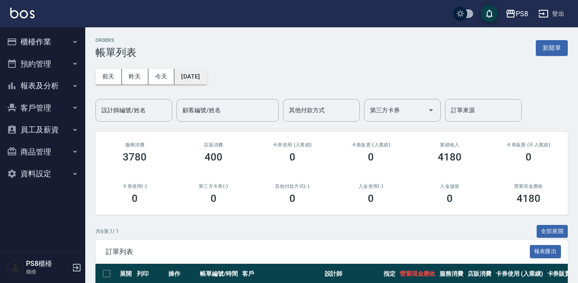
click at [200, 72] on button "[DATE]" at bounding box center [190, 77] width 32 height 16
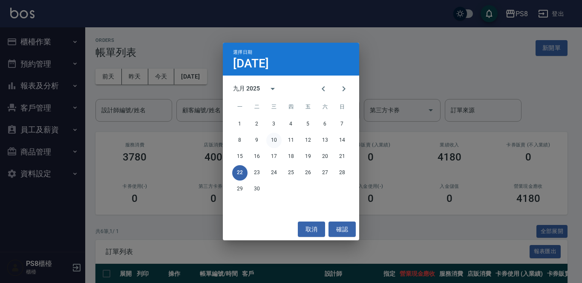
click at [274, 134] on button "10" at bounding box center [273, 140] width 15 height 15
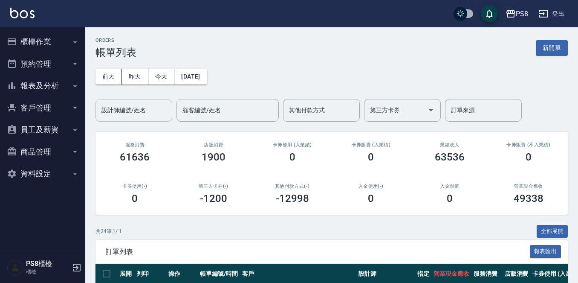
click at [145, 109] on input "設計師編號/姓名" at bounding box center [133, 110] width 69 height 15
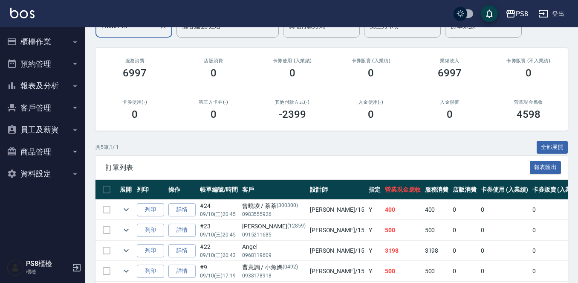
scroll to position [144, 0]
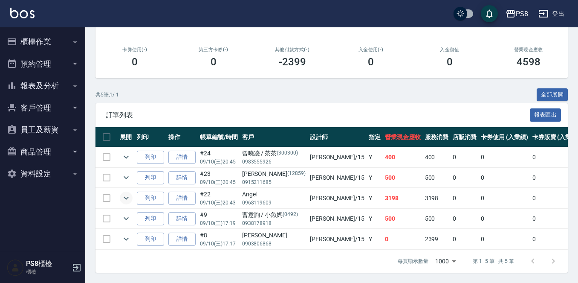
type input "EMMA-15"
click at [127, 193] on icon "expand row" at bounding box center [126, 198] width 10 height 10
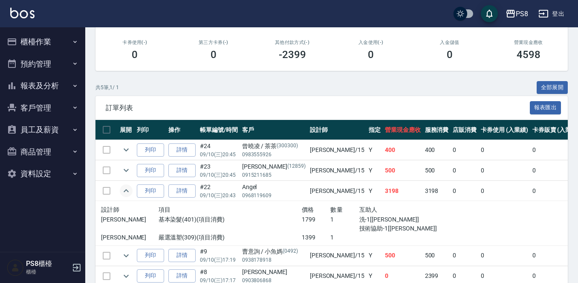
click at [127, 191] on icon "expand row" at bounding box center [126, 190] width 5 height 3
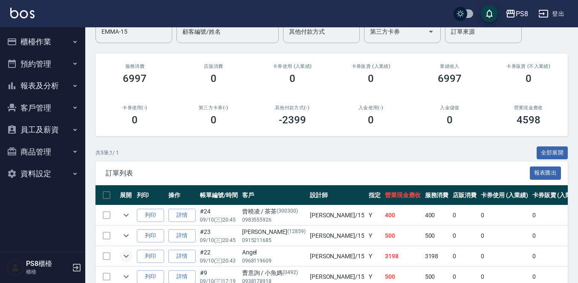
scroll to position [0, 0]
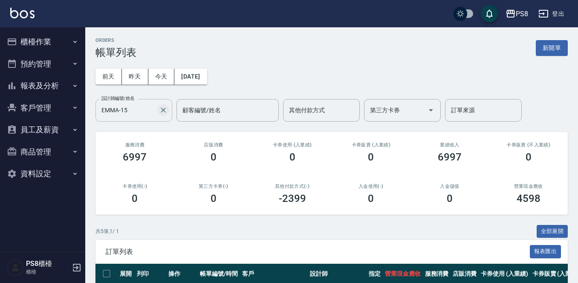
click at [159, 111] on button "Clear" at bounding box center [163, 110] width 12 height 12
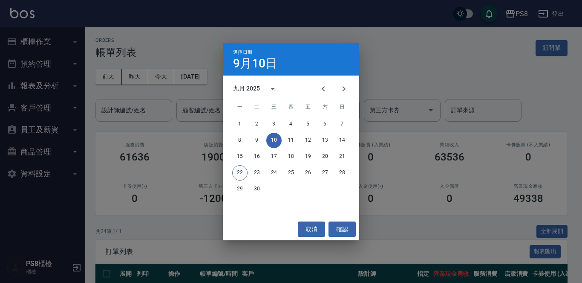
click at [237, 170] on button "22" at bounding box center [239, 172] width 15 height 15
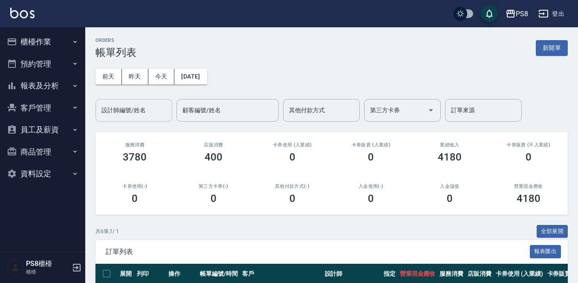
click at [152, 112] on input "設計師編號/姓名" at bounding box center [133, 110] width 69 height 15
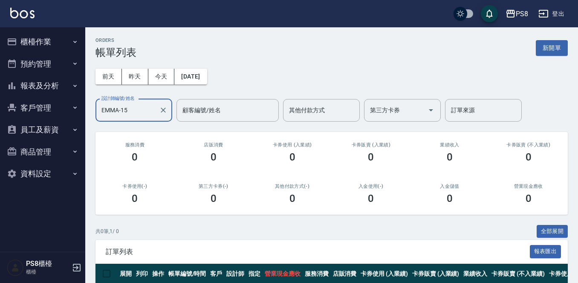
type input "EMMA-15"
click at [53, 32] on button "櫃檯作業" at bounding box center [42, 42] width 78 height 22
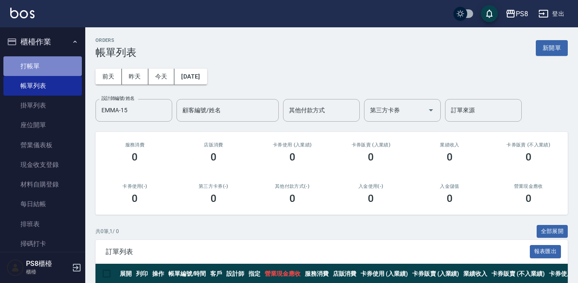
click at [60, 64] on link "打帳單" at bounding box center [42, 66] width 78 height 20
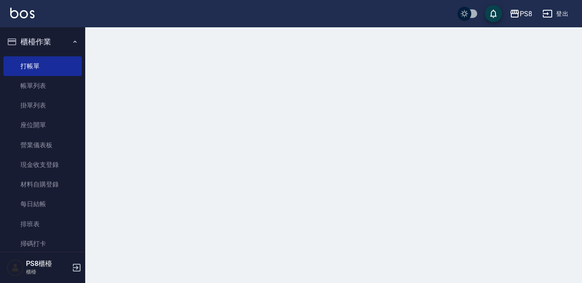
click at [59, 44] on button "櫃檯作業" at bounding box center [42, 42] width 78 height 22
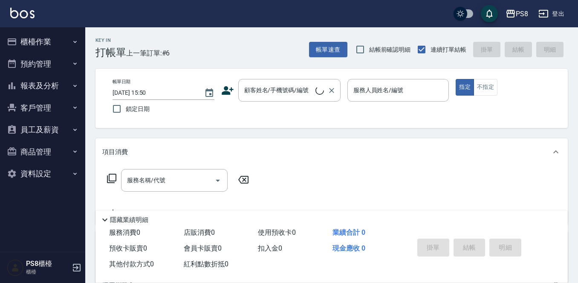
click at [248, 87] on input "顧客姓名/手機號碼/編號" at bounding box center [278, 90] width 73 height 15
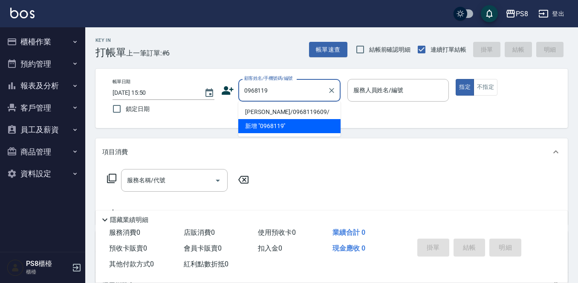
click at [277, 110] on li "[PERSON_NAME]/0968119609/" at bounding box center [289, 112] width 102 height 14
type input "[PERSON_NAME]/0968119609/"
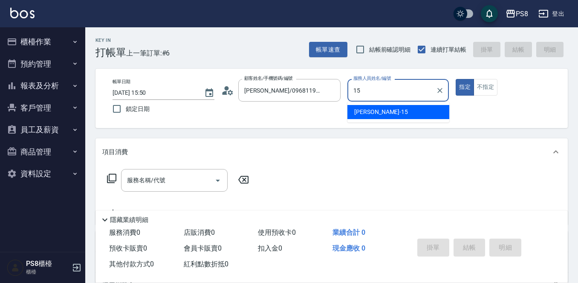
type input "EMMA-15"
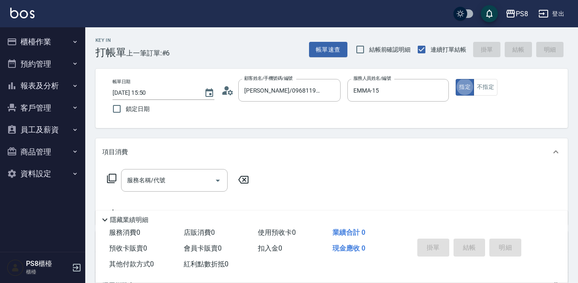
type button "true"
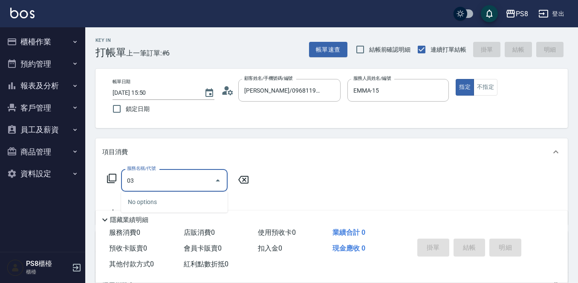
type input "0"
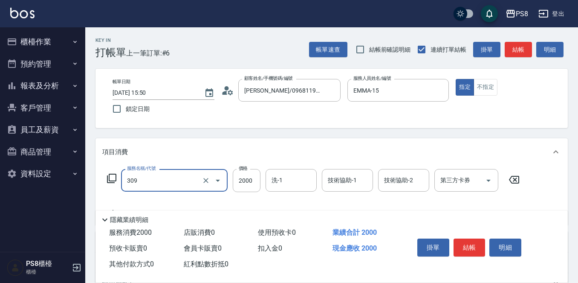
type input "嚴選溫塑(309)"
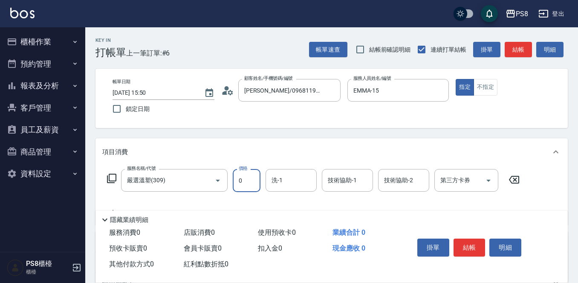
type input "0"
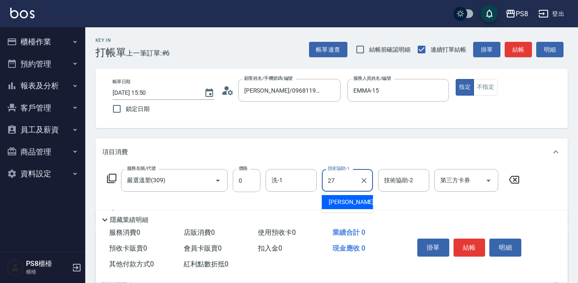
type input "[PERSON_NAME]-27"
click at [438, 135] on div "Key In 打帳單 上一筆訂單:#6 帳單速查 結帳前確認明細 連續打單結帳 掛單 結帳 明細 帳單日期 [DATE] 15:50 鎖定日期 顧客姓名/手機…" at bounding box center [331, 221] width 493 height 388
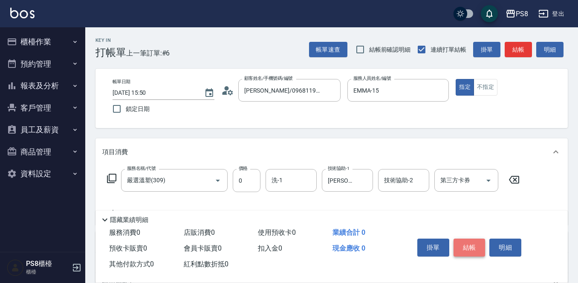
click at [466, 242] on button "結帳" at bounding box center [470, 247] width 32 height 18
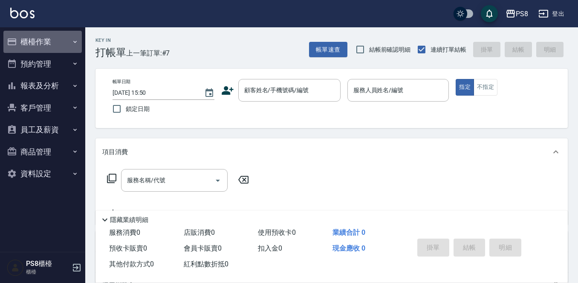
click at [67, 41] on button "櫃檯作業" at bounding box center [42, 42] width 78 height 22
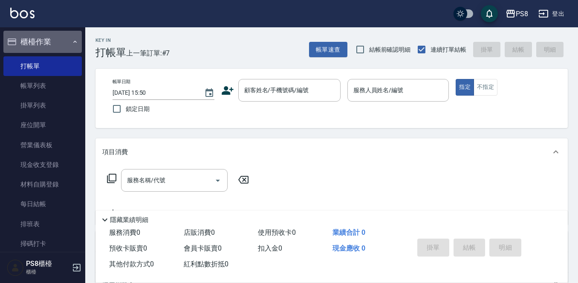
click at [54, 37] on button "櫃檯作業" at bounding box center [42, 42] width 78 height 22
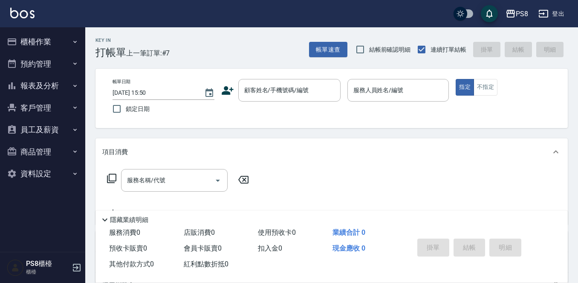
click at [33, 43] on button "櫃檯作業" at bounding box center [42, 42] width 78 height 22
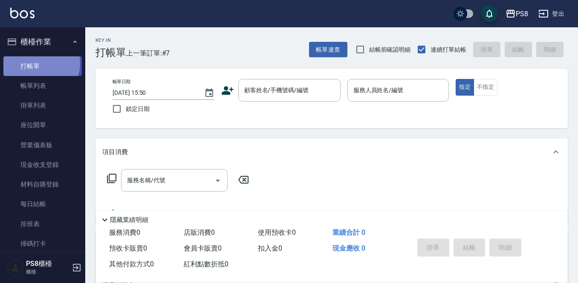
click at [35, 63] on link "打帳單" at bounding box center [42, 66] width 78 height 20
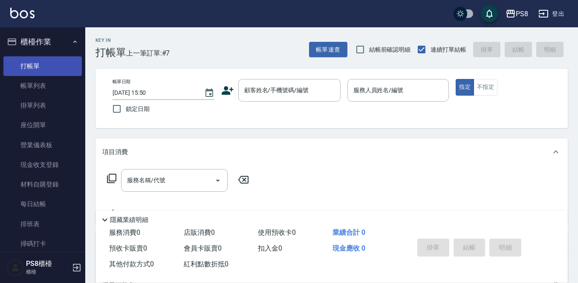
click at [35, 63] on link "打帳單" at bounding box center [42, 66] width 78 height 20
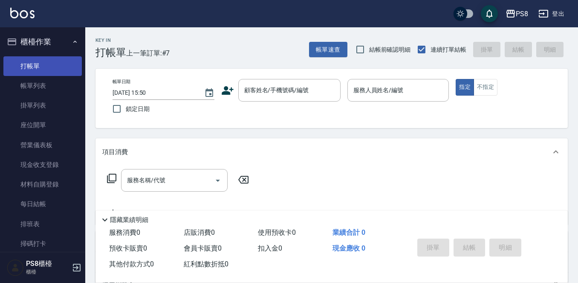
click at [35, 63] on link "打帳單" at bounding box center [42, 66] width 78 height 20
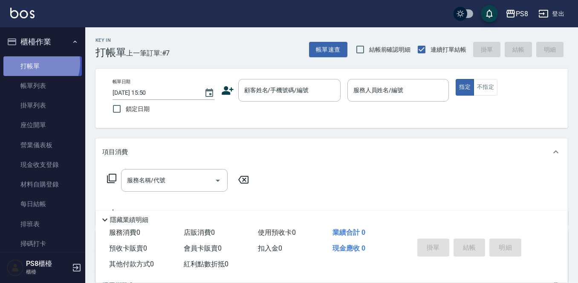
click at [35, 63] on link "打帳單" at bounding box center [42, 66] width 78 height 20
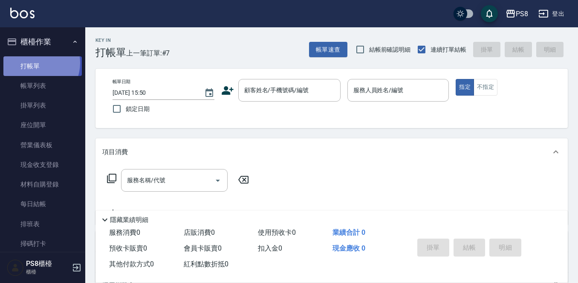
click at [35, 63] on link "打帳單" at bounding box center [42, 66] width 78 height 20
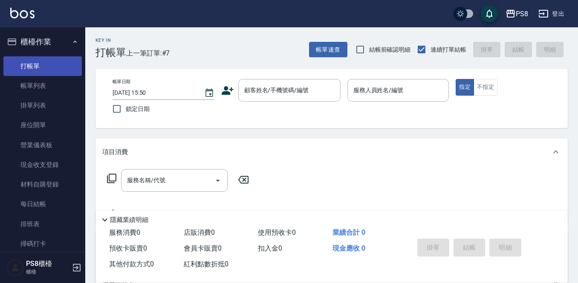
click at [35, 63] on link "打帳單" at bounding box center [42, 66] width 78 height 20
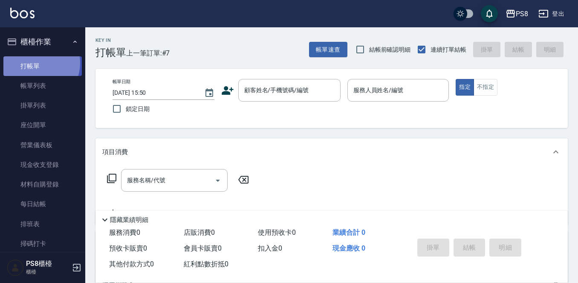
click at [35, 63] on link "打帳單" at bounding box center [42, 66] width 78 height 20
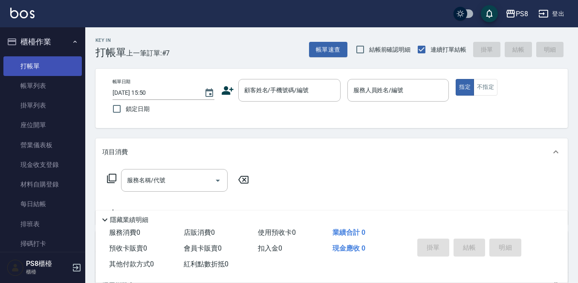
click at [35, 63] on link "打帳單" at bounding box center [42, 66] width 78 height 20
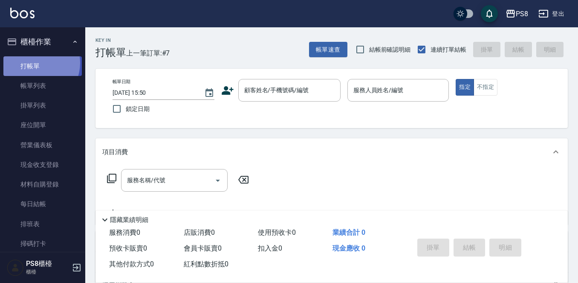
click at [35, 63] on link "打帳單" at bounding box center [42, 66] width 78 height 20
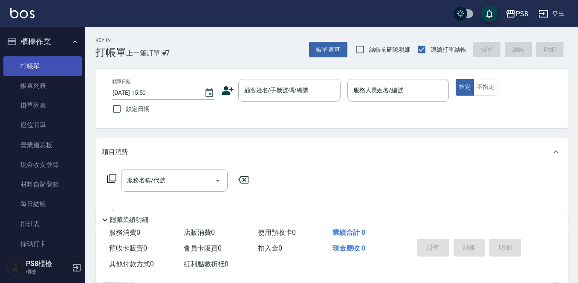
click at [35, 63] on link "打帳單" at bounding box center [42, 66] width 78 height 20
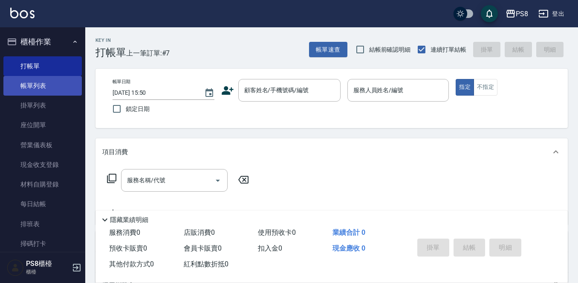
click at [26, 83] on link "帳單列表" at bounding box center [42, 86] width 78 height 20
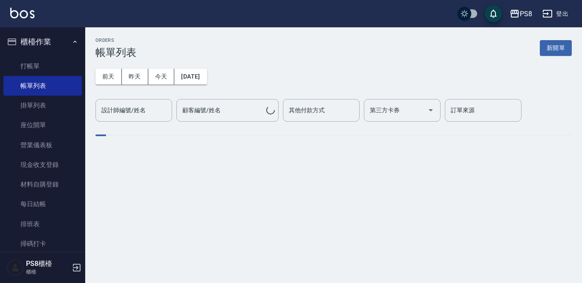
click at [119, 65] on div "[DATE] [DATE] [DATE] [DATE] 設計師編號/姓名 設計師編號/姓名 顧客編號/姓名 顧客編號/姓名 其他付款方式 其他付款方式 第三方…" at bounding box center [333, 89] width 477 height 63
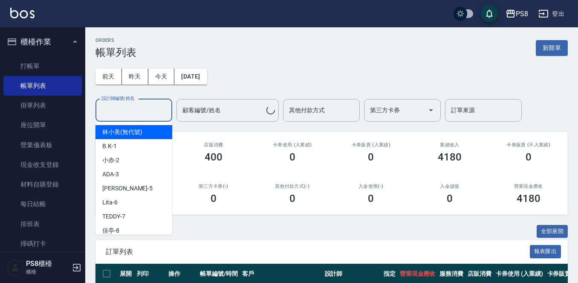
click at [123, 107] on input "設計師編號/姓名" at bounding box center [133, 110] width 69 height 15
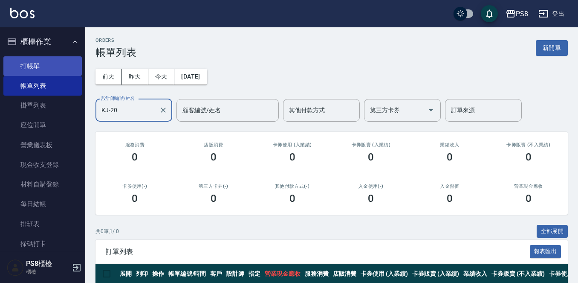
type input "KJ-20"
click at [46, 59] on link "打帳單" at bounding box center [42, 66] width 78 height 20
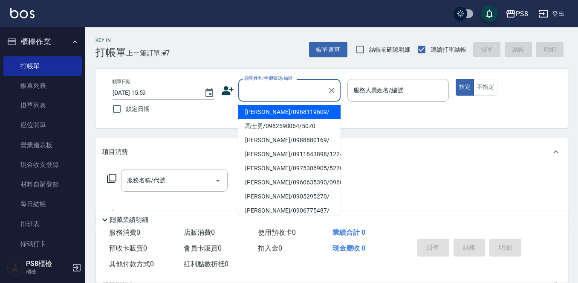
click at [292, 92] on input "顧客姓名/手機號碼/編號" at bounding box center [283, 90] width 82 height 15
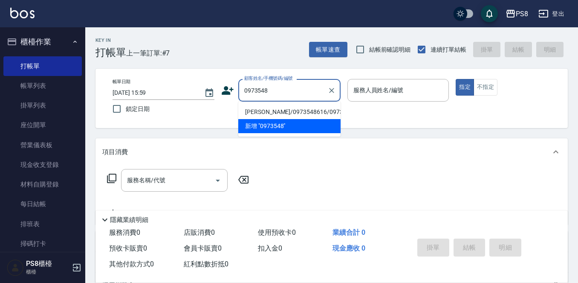
click at [286, 115] on li "[PERSON_NAME]/0973548616/0973548616" at bounding box center [289, 112] width 102 height 14
type input "[PERSON_NAME]/0973548616/0973548616"
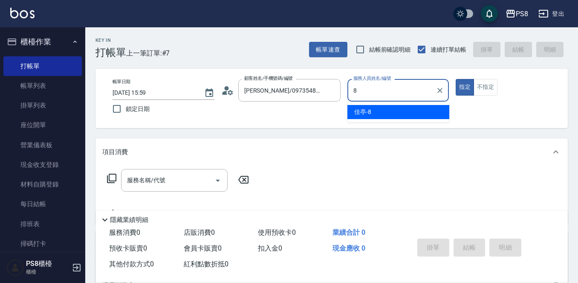
type input "佳亭-8"
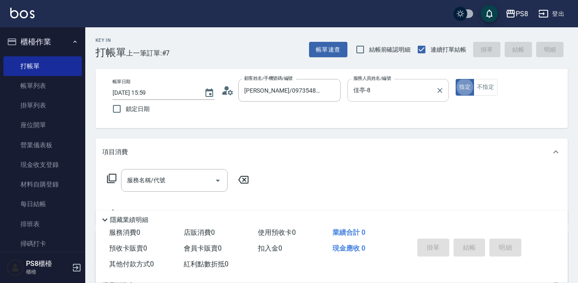
type button "true"
click at [149, 184] on input "服務名稱/代號" at bounding box center [168, 180] width 86 height 15
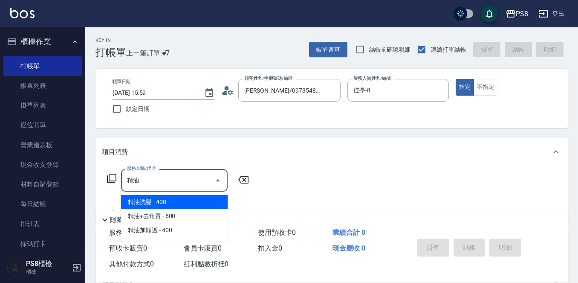
click at [150, 199] on span "精油洗髮 - 400" at bounding box center [174, 202] width 107 height 14
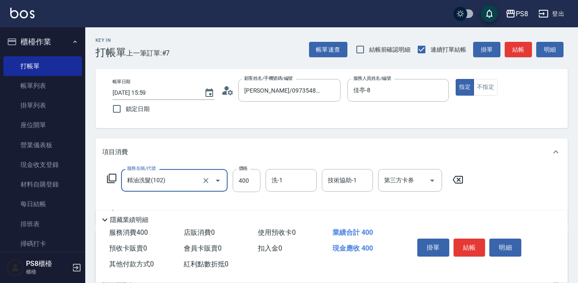
scroll to position [43, 0]
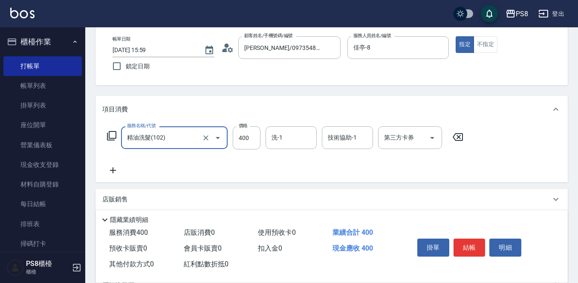
type input "精油洗髮(102)"
click at [116, 167] on icon at bounding box center [112, 170] width 21 height 10
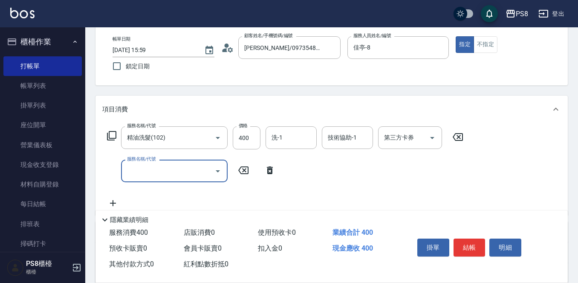
click at [133, 167] on input "服務名稱/代號" at bounding box center [168, 170] width 86 height 15
type input "洗剪400(201)"
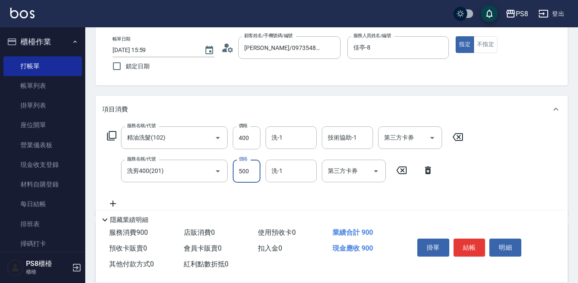
type input "500"
click at [289, 189] on div "服務名稱/代號 精油洗髮(102) 服務名稱/代號 價格 400 價格 洗-1 洗-1 技術協助-1 技術協助-1 第三方卡券 第三方卡券 服務名稱/代號 洗…" at bounding box center [285, 167] width 366 height 82
click at [287, 144] on input "洗-1" at bounding box center [290, 137] width 43 height 15
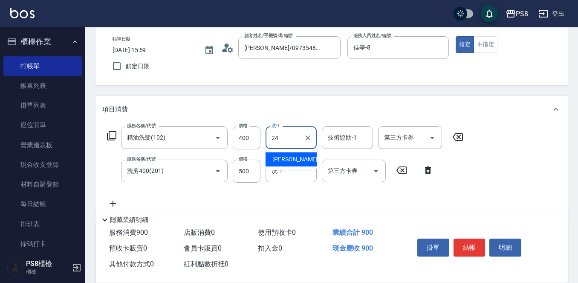
type input "[PERSON_NAME]-24"
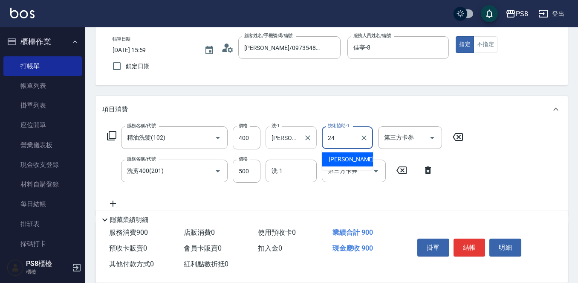
type input "[PERSON_NAME]-24"
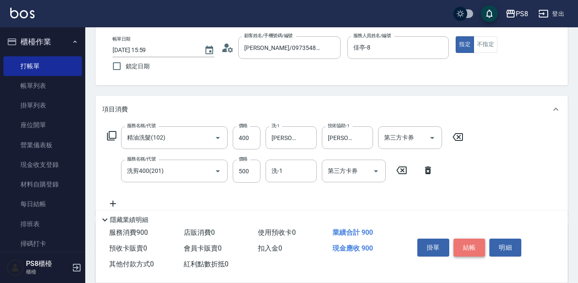
click at [472, 249] on button "結帳" at bounding box center [470, 247] width 32 height 18
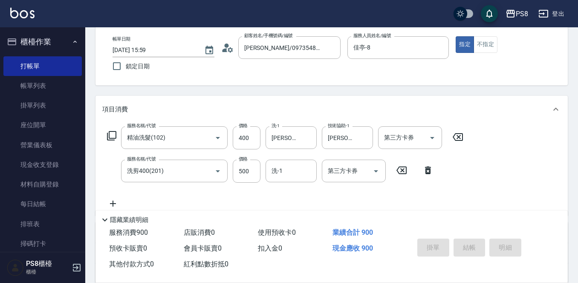
type input "[DATE] 16:22"
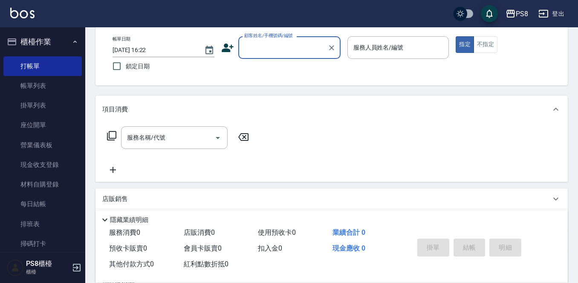
scroll to position [0, 0]
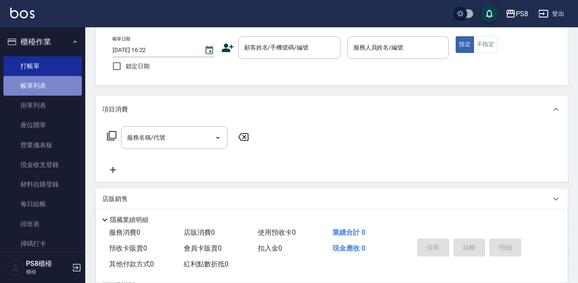
click at [46, 87] on link "帳單列表" at bounding box center [42, 86] width 78 height 20
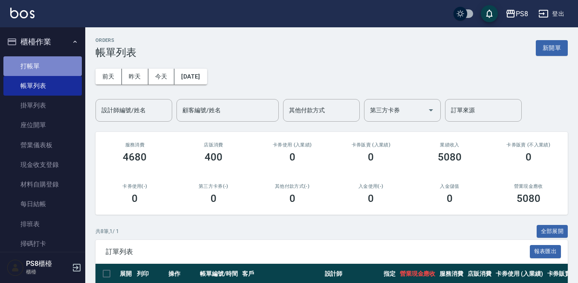
click at [44, 64] on link "打帳單" at bounding box center [42, 66] width 78 height 20
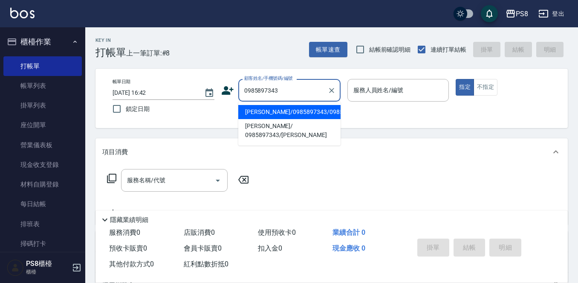
click at [288, 118] on li "[PERSON_NAME]/0985897343/0985897343" at bounding box center [289, 112] width 102 height 14
type input "[PERSON_NAME]/0985897343/0985897343"
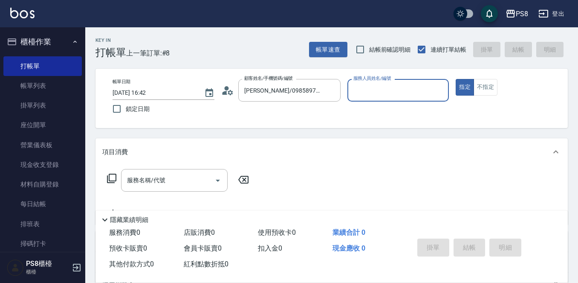
type input "B.K-1"
click at [144, 181] on div "服務名稱/代號 服務名稱/代號" at bounding box center [174, 180] width 107 height 23
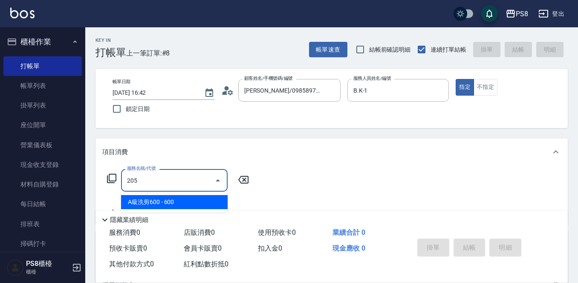
type input "A級洗剪600(205)"
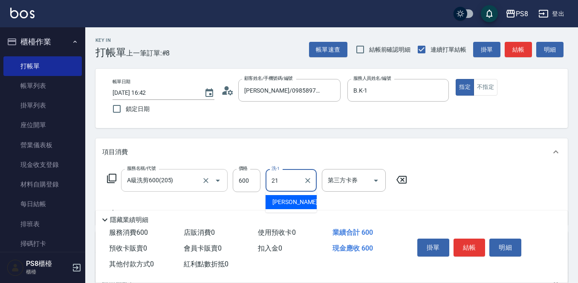
type input "[PERSON_NAME]-21"
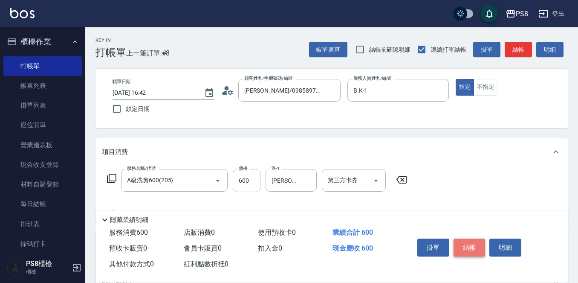
click at [474, 243] on button "結帳" at bounding box center [470, 247] width 32 height 18
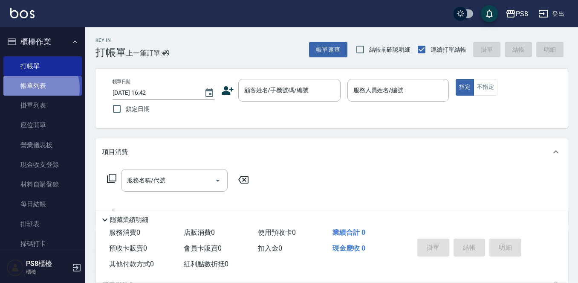
click at [32, 88] on link "帳單列表" at bounding box center [42, 86] width 78 height 20
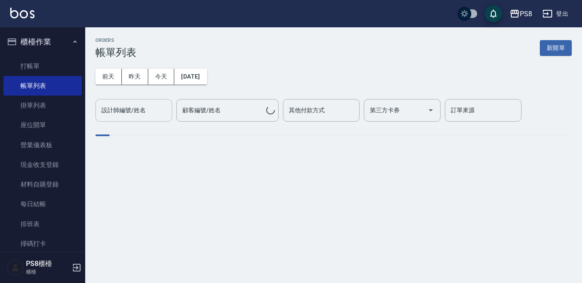
click at [130, 113] on input "設計師編號/姓名" at bounding box center [133, 110] width 69 height 15
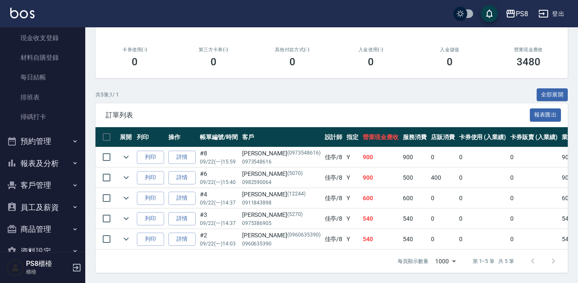
scroll to position [147, 0]
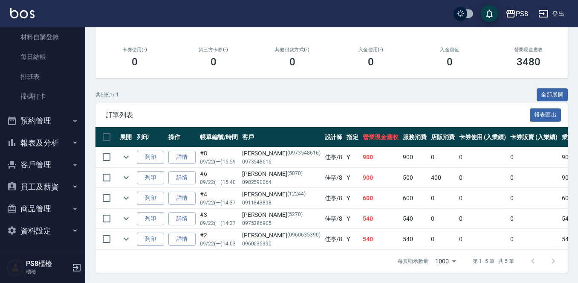
type input "佳亭-8"
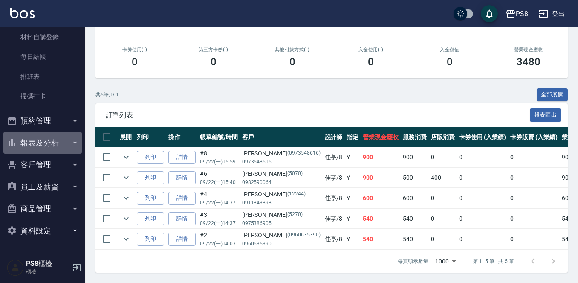
click at [44, 140] on button "報表及分析" at bounding box center [42, 143] width 78 height 22
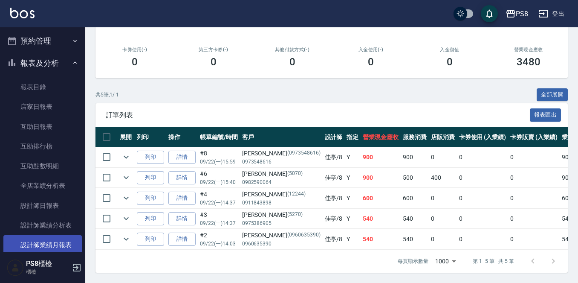
scroll to position [360, 0]
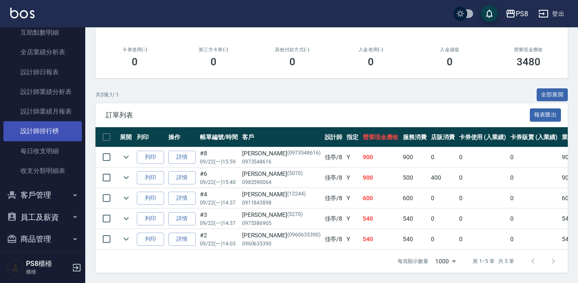
click at [61, 130] on link "設計師排行榜" at bounding box center [42, 131] width 78 height 20
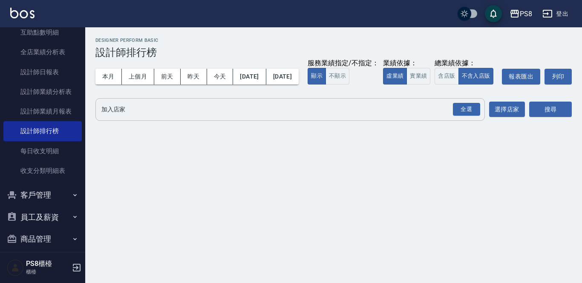
click at [169, 117] on input "加入店家" at bounding box center [283, 109] width 369 height 15
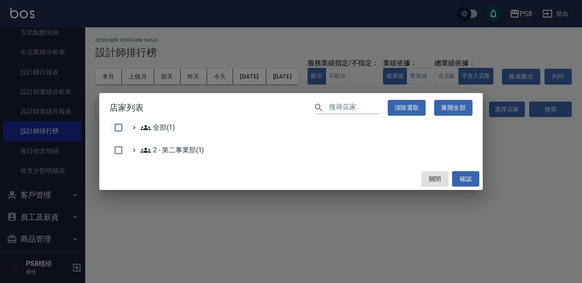
click at [120, 129] on input "checkbox" at bounding box center [119, 128] width 18 height 18
checkbox input "true"
click at [465, 177] on button "確認" at bounding box center [465, 179] width 27 height 16
checkbox input "false"
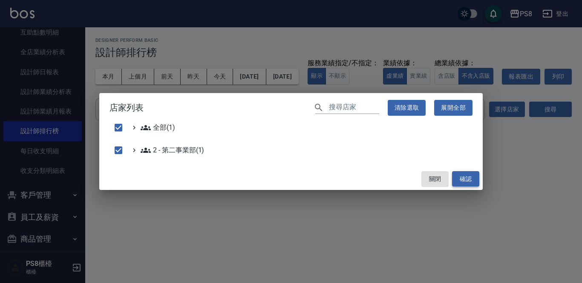
checkbox input "false"
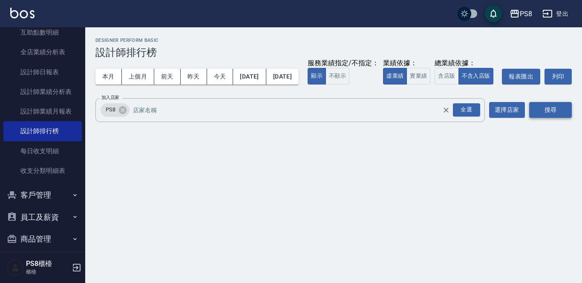
click at [558, 118] on button "搜尋" at bounding box center [550, 110] width 43 height 16
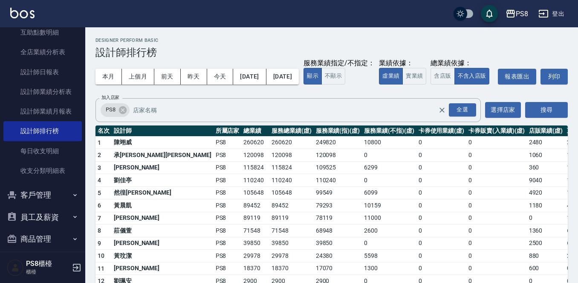
click at [16, 12] on img at bounding box center [22, 13] width 24 height 11
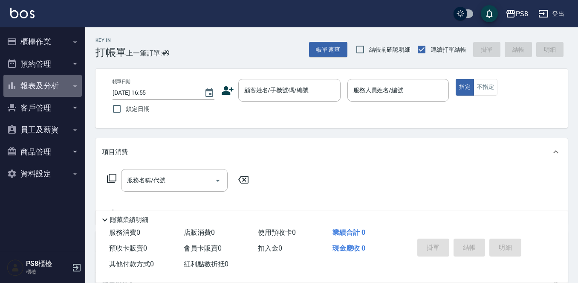
click at [60, 84] on button "報表及分析" at bounding box center [42, 86] width 78 height 22
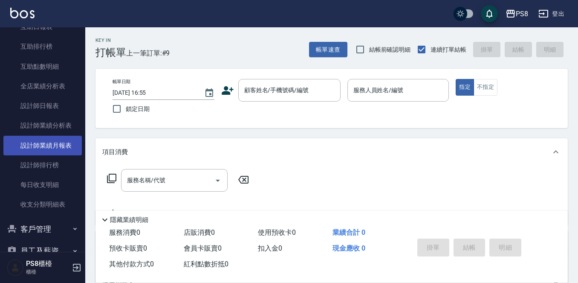
scroll to position [128, 0]
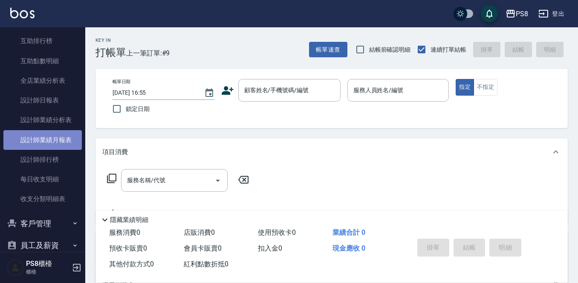
click at [58, 139] on link "設計師業績月報表" at bounding box center [42, 140] width 78 height 20
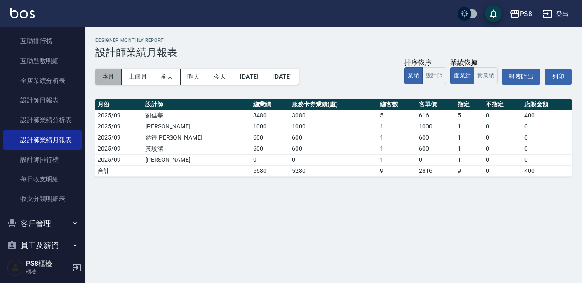
click at [103, 70] on button "本月" at bounding box center [108, 77] width 26 height 16
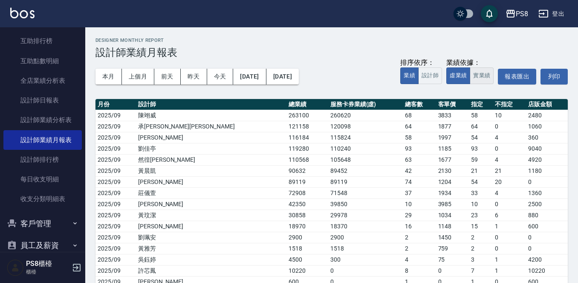
click at [482, 75] on button "實業績" at bounding box center [482, 75] width 24 height 17
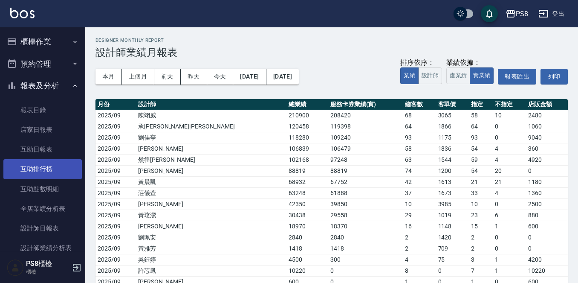
click at [32, 165] on link "互助排行榜" at bounding box center [42, 169] width 78 height 20
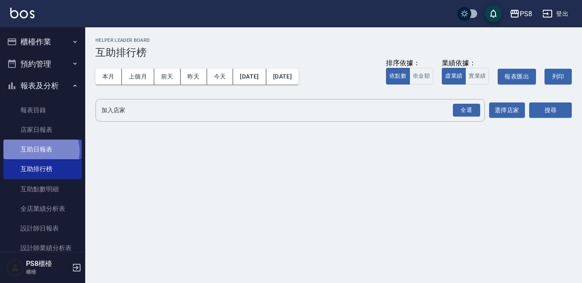
click at [39, 151] on link "互助日報表" at bounding box center [42, 149] width 78 height 20
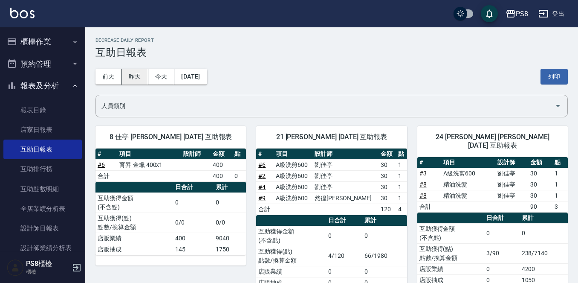
click at [137, 84] on button "昨天" at bounding box center [135, 77] width 26 height 16
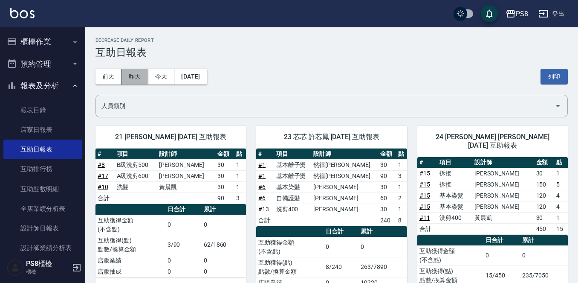
click at [143, 79] on button "昨天" at bounding box center [135, 77] width 26 height 16
click at [153, 77] on button "今天" at bounding box center [161, 77] width 26 height 16
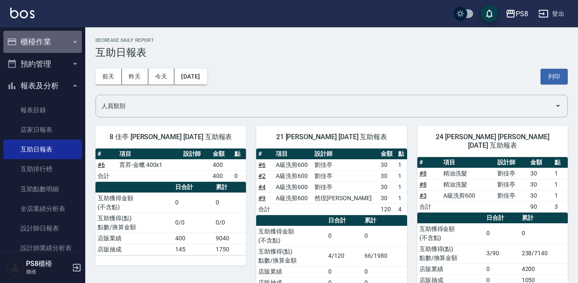
click at [66, 43] on button "櫃檯作業" at bounding box center [42, 42] width 78 height 22
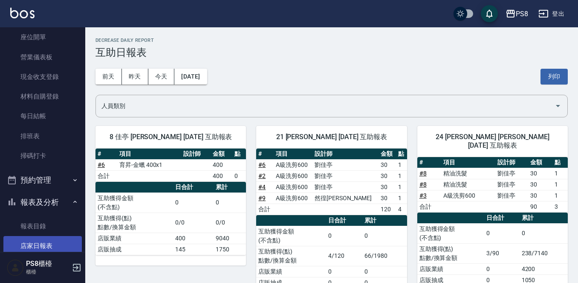
scroll to position [43, 0]
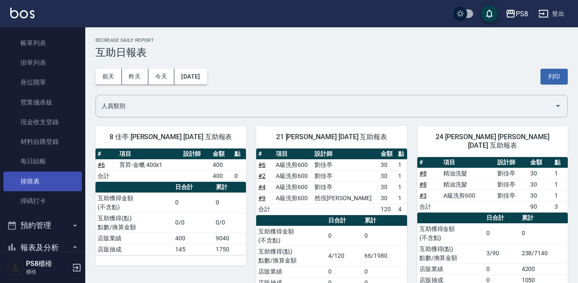
click at [32, 176] on link "排班表" at bounding box center [42, 181] width 78 height 20
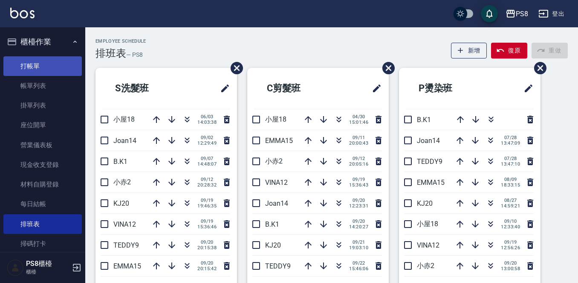
click at [54, 64] on link "打帳單" at bounding box center [42, 66] width 78 height 20
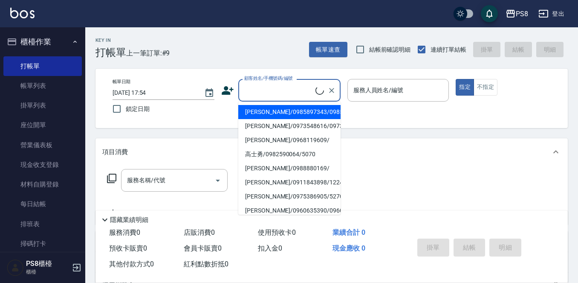
click at [257, 95] on input "顧客姓名/手機號碼/編號" at bounding box center [278, 90] width 73 height 15
click at [278, 88] on input "顧客姓名/手機號碼/編號" at bounding box center [283, 90] width 82 height 15
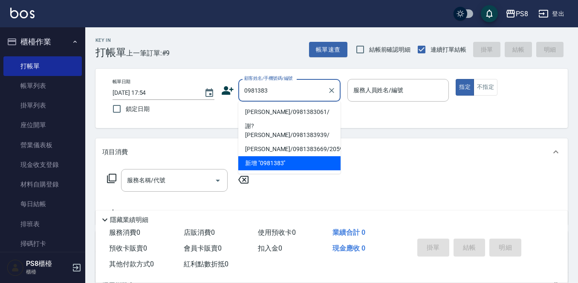
click at [283, 107] on li "[PERSON_NAME]/0981383061/" at bounding box center [289, 112] width 102 height 14
type input "[PERSON_NAME]/0981383061/"
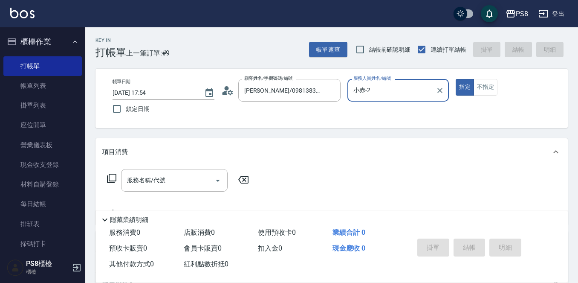
type input "小赤-2"
click at [213, 177] on icon "Open" at bounding box center [218, 180] width 10 height 10
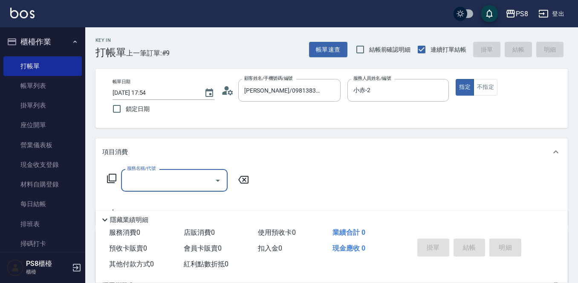
click at [146, 176] on input "服務名稱/代號" at bounding box center [168, 180] width 86 height 15
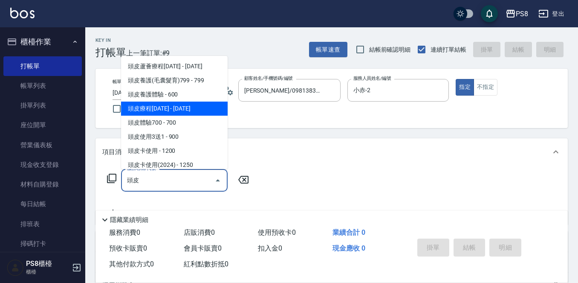
click at [189, 103] on span "頭皮療程[DATE] - [DATE]" at bounding box center [174, 108] width 107 height 14
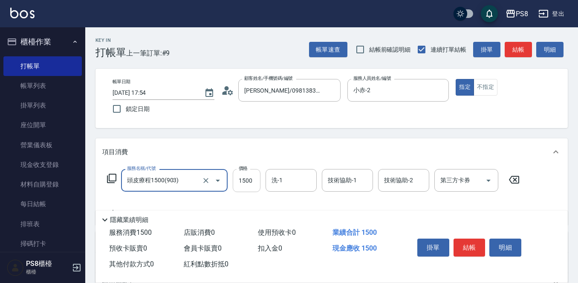
type input "頭皮療程1500(903)"
click at [258, 188] on input "1500" at bounding box center [247, 180] width 28 height 23
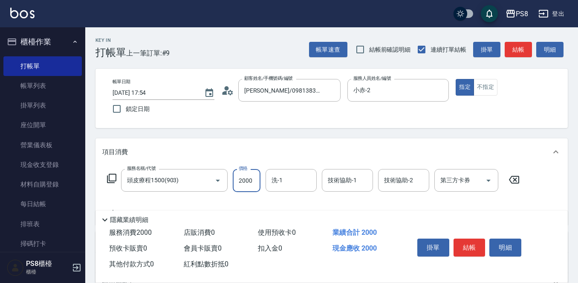
type input "2000"
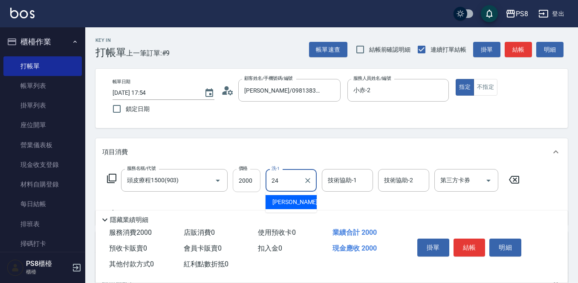
type input "[PERSON_NAME]-24"
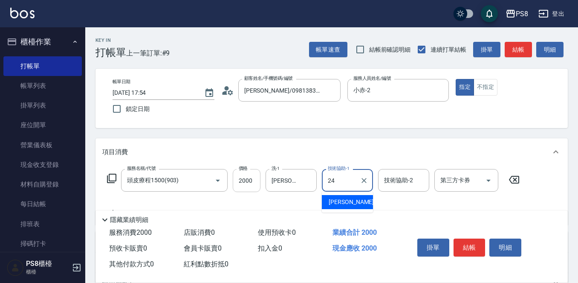
type input "[PERSON_NAME]-24"
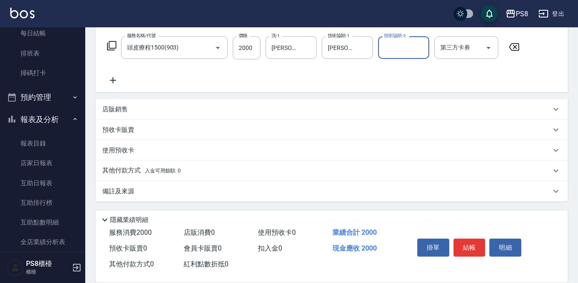
scroll to position [133, 0]
click at [159, 170] on span "入金可用餘額: 0" at bounding box center [163, 170] width 36 height 6
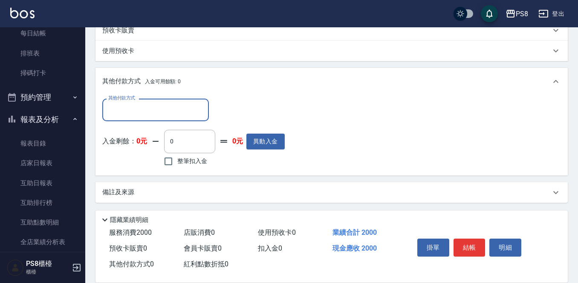
scroll to position [234, 0]
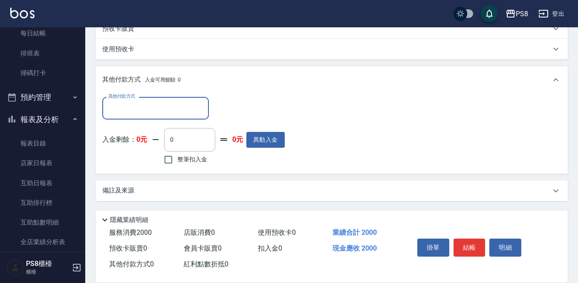
click at [117, 111] on input "其他付款方式" at bounding box center [155, 108] width 99 height 15
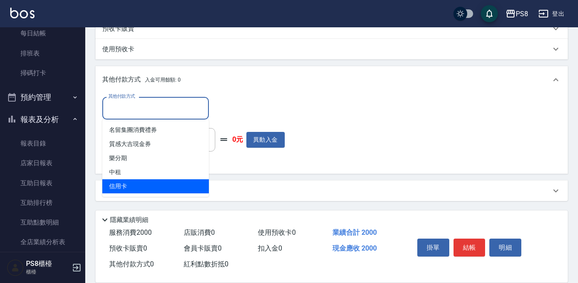
click at [134, 183] on span "信用卡" at bounding box center [155, 186] width 107 height 14
type input "信用卡"
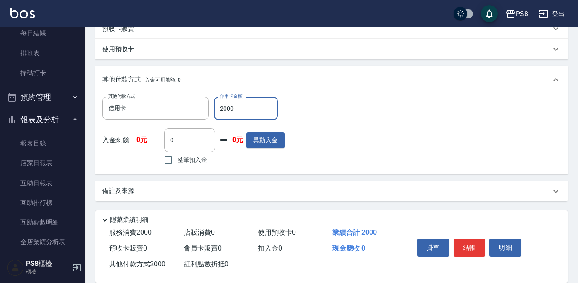
type input "2000"
click at [332, 138] on div "其他付款方式 信用卡 其他付款方式 信用卡金額 2000 信用卡金額 入金剩餘： 0元 0 ​ 整筆扣入金 0元 異動入金" at bounding box center [331, 132] width 459 height 70
click at [463, 242] on button "結帳" at bounding box center [470, 247] width 32 height 18
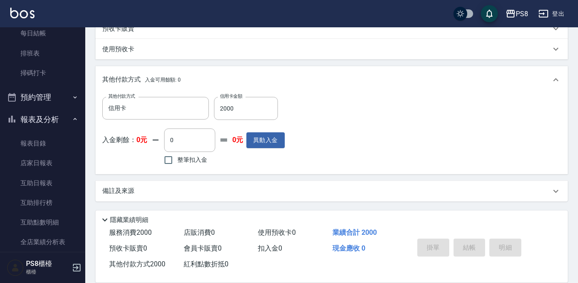
type input "[DATE] 17:56"
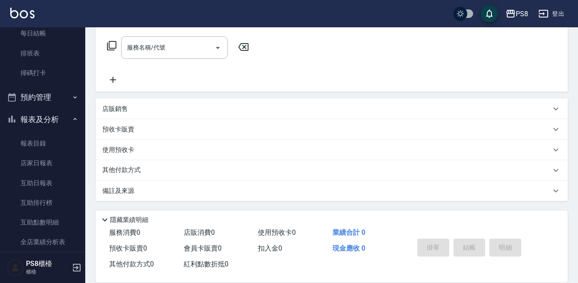
scroll to position [0, 0]
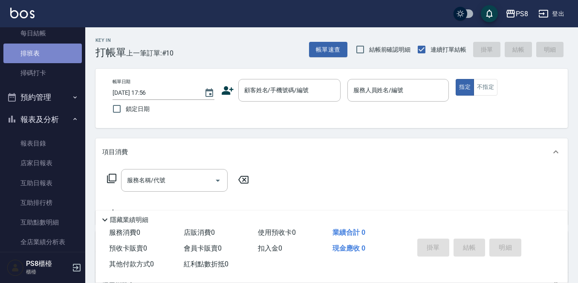
click at [63, 49] on link "排班表" at bounding box center [42, 53] width 78 height 20
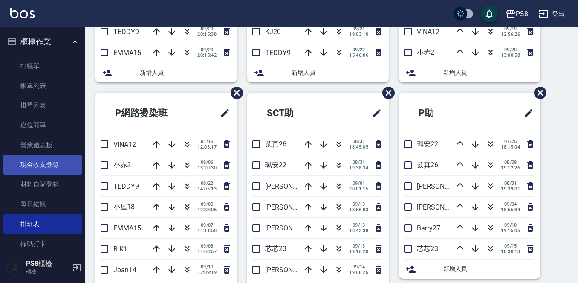
click at [43, 166] on link "現金收支登錄" at bounding box center [42, 165] width 78 height 20
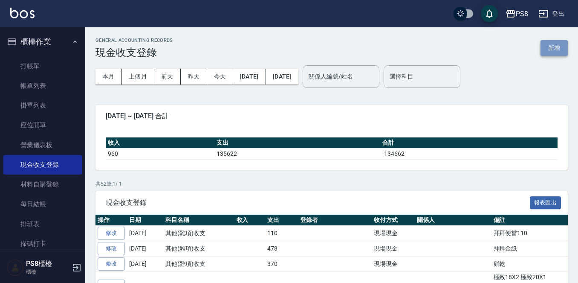
click at [549, 50] on button "新增" at bounding box center [554, 48] width 27 height 16
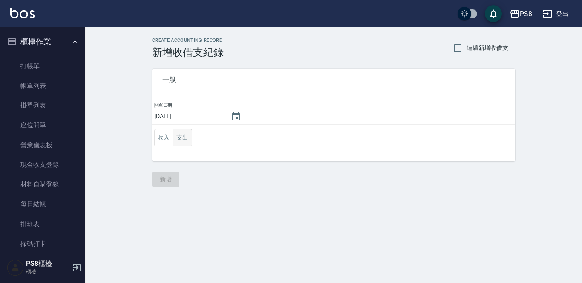
drag, startPoint x: 193, startPoint y: 136, endPoint x: 186, endPoint y: 135, distance: 6.6
click at [191, 136] on td "收入 支出" at bounding box center [333, 137] width 363 height 26
click at [186, 135] on button "支出" at bounding box center [182, 137] width 19 height 17
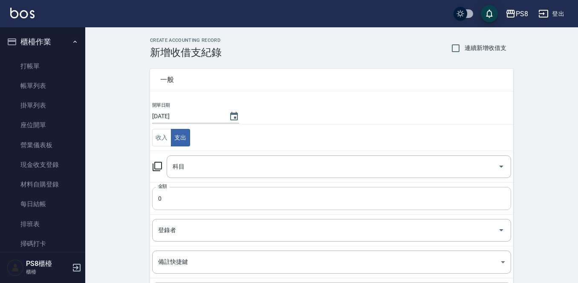
scroll to position [94, 0]
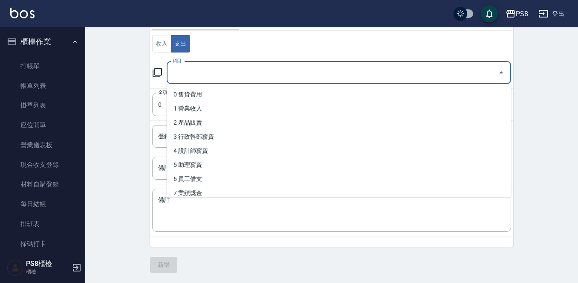
click at [203, 72] on input "科目" at bounding box center [333, 72] width 324 height 15
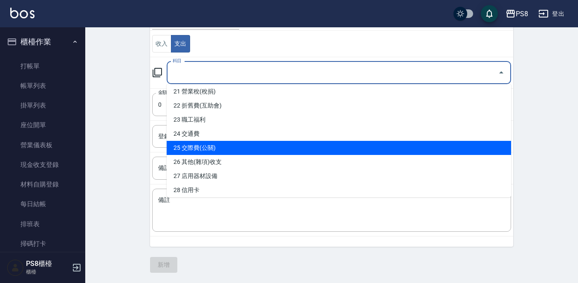
scroll to position [341, 0]
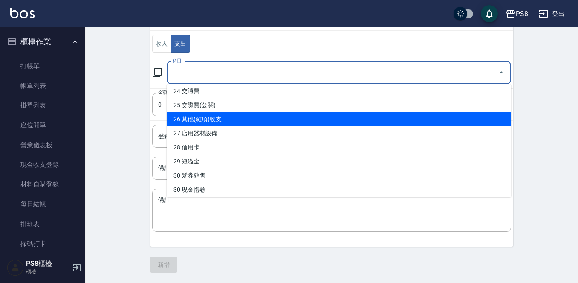
click at [263, 122] on li "26 其他(雜項)收支" at bounding box center [339, 119] width 344 height 14
type input "26 其他(雜項)收支"
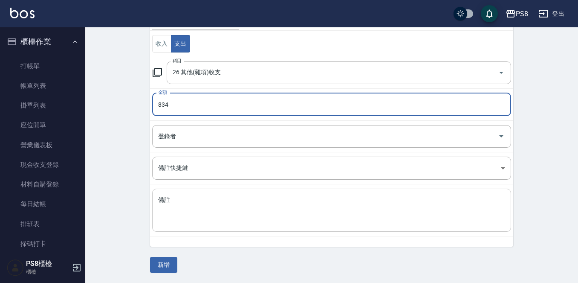
type input "834"
click at [231, 198] on textarea "備註" at bounding box center [331, 210] width 347 height 29
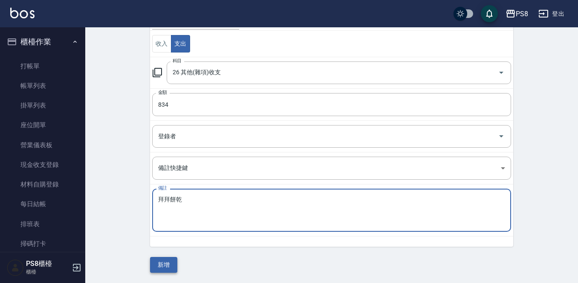
type textarea "拜拜餅乾"
click at [160, 266] on button "新增" at bounding box center [163, 265] width 27 height 16
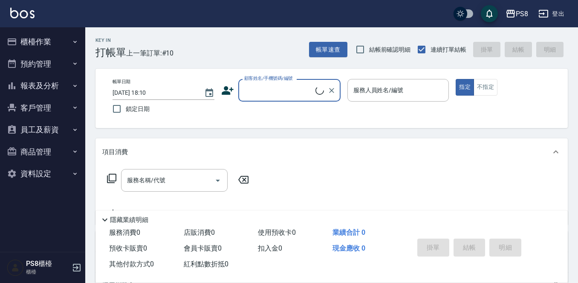
click at [47, 44] on button "櫃檯作業" at bounding box center [42, 42] width 78 height 22
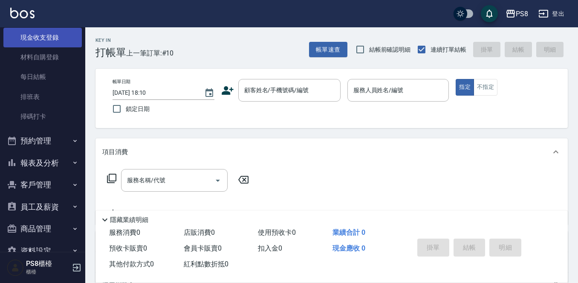
scroll to position [128, 0]
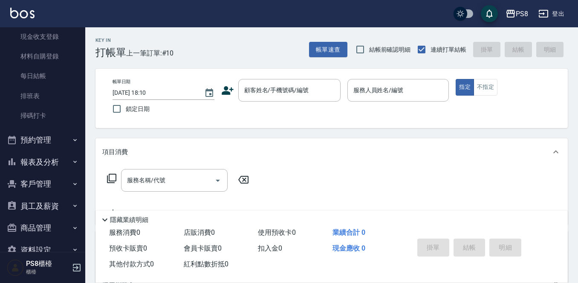
click at [44, 145] on button "預約管理" at bounding box center [42, 140] width 78 height 22
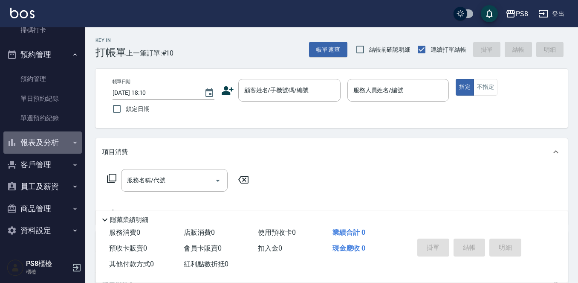
click at [46, 140] on button "報表及分析" at bounding box center [42, 142] width 78 height 22
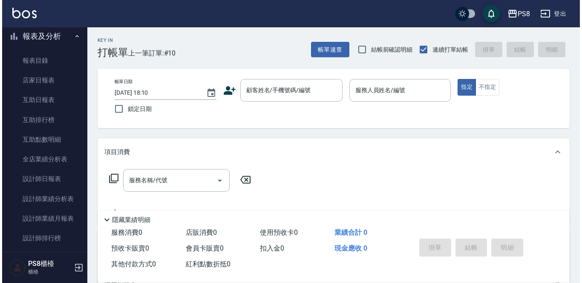
scroll to position [426, 0]
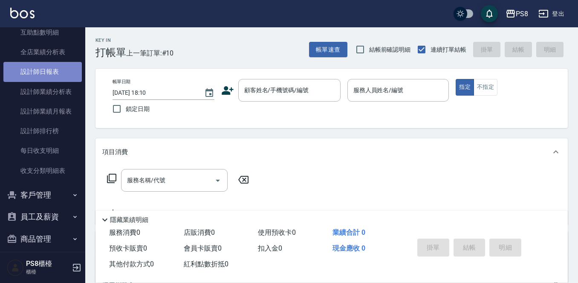
click at [57, 72] on link "設計師日報表" at bounding box center [42, 72] width 78 height 20
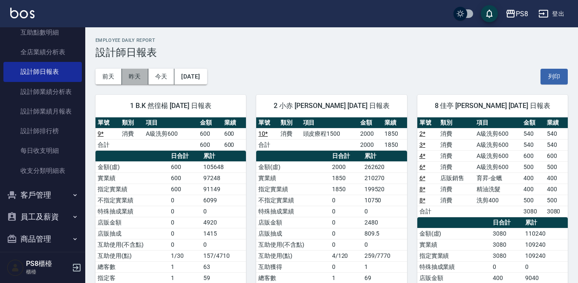
click at [136, 72] on button "昨天" at bounding box center [135, 77] width 26 height 16
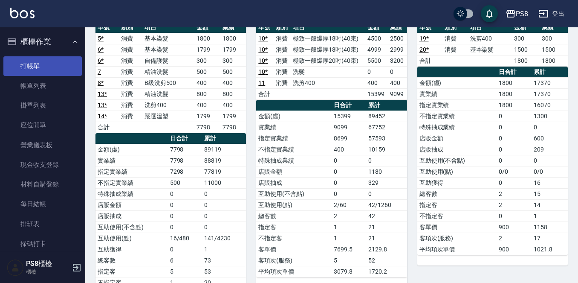
click at [29, 63] on link "打帳單" at bounding box center [42, 66] width 78 height 20
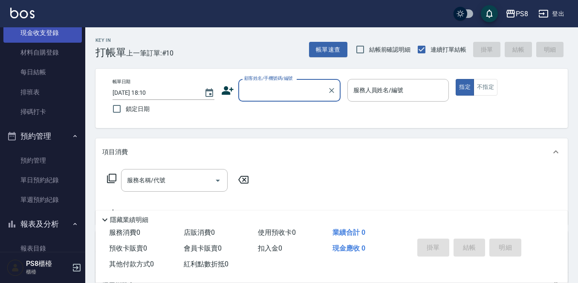
scroll to position [85, 0]
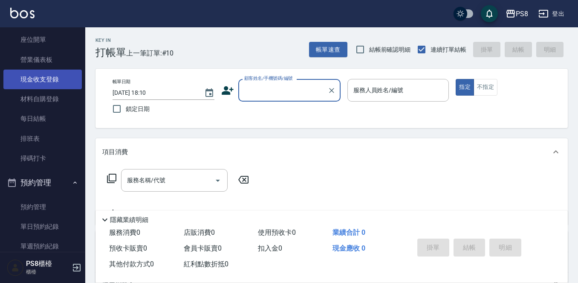
click at [69, 83] on link "現金收支登錄" at bounding box center [42, 79] width 78 height 20
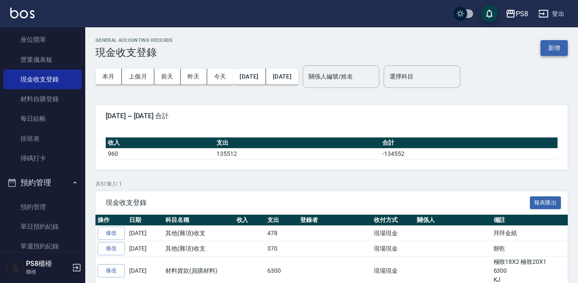
click at [553, 42] on button "新增" at bounding box center [554, 48] width 27 height 16
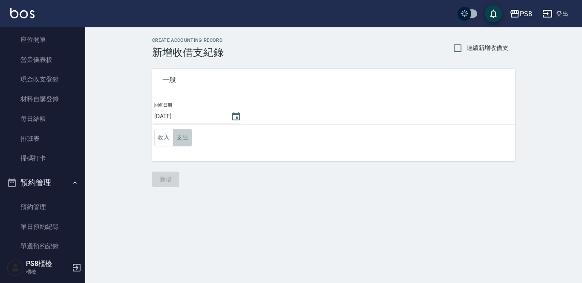
click at [188, 133] on button "支出" at bounding box center [182, 137] width 19 height 17
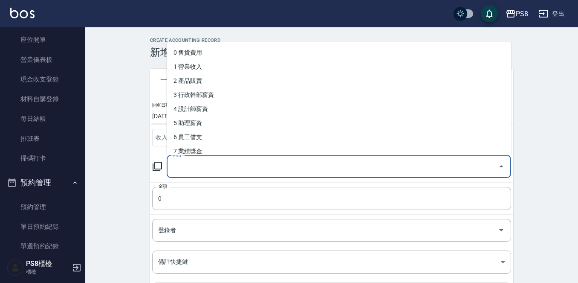
click at [193, 169] on input "科目" at bounding box center [333, 166] width 324 height 15
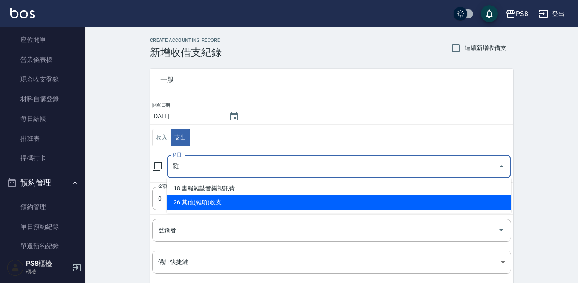
click at [218, 197] on li "26 其他(雜項)收支" at bounding box center [339, 202] width 344 height 14
type input "26 其他(雜項)收支"
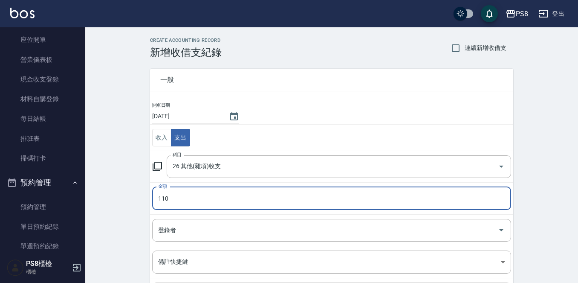
type input "110"
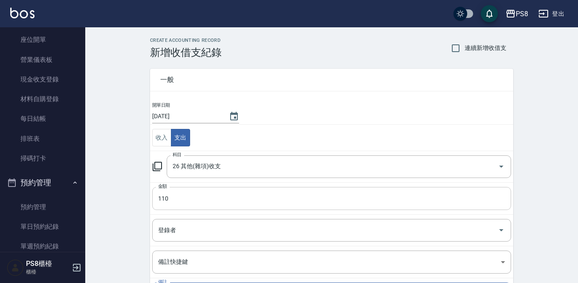
scroll to position [94, 0]
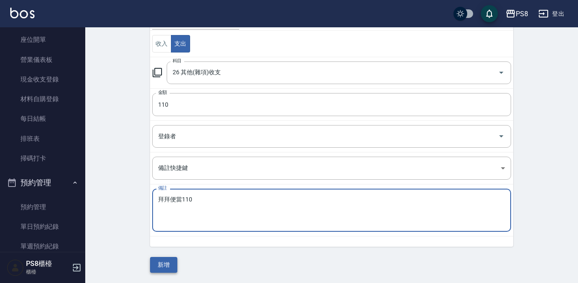
type textarea "拜拜便當110"
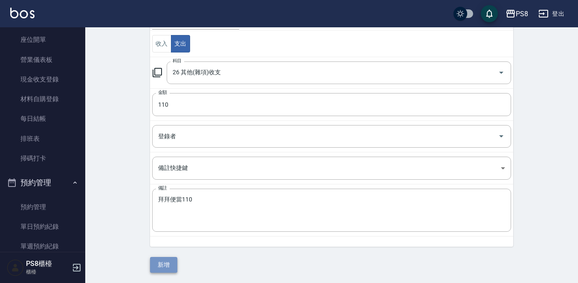
click at [164, 262] on button "新增" at bounding box center [163, 265] width 27 height 16
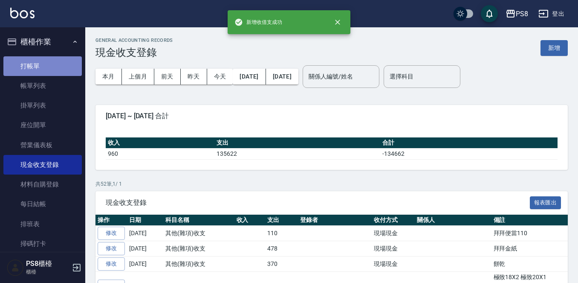
click at [49, 72] on link "打帳單" at bounding box center [42, 66] width 78 height 20
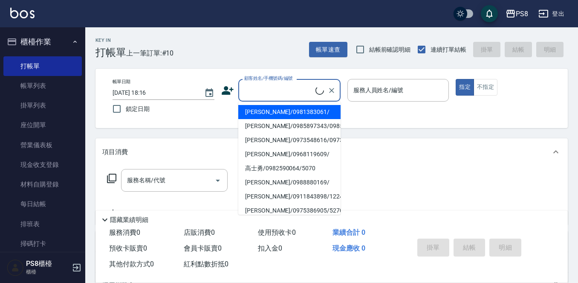
click at [300, 94] on input "顧客姓名/手機號碼/編號" at bounding box center [278, 90] width 73 height 15
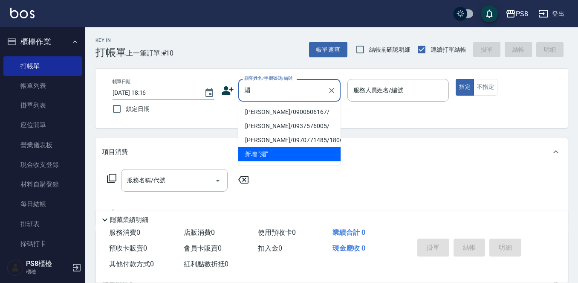
click at [310, 107] on li "黃湄儀 小yi/0900606167/" at bounding box center [289, 112] width 102 height 14
type input "黃湄儀 小yi/0900606167/"
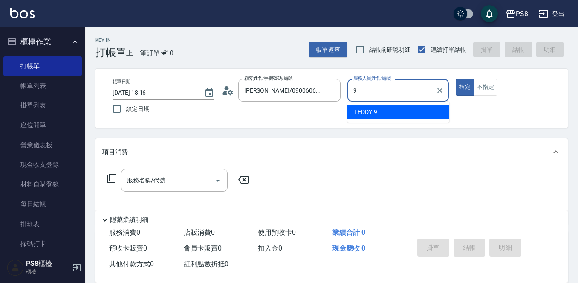
type input "TEDDY-9"
type button "true"
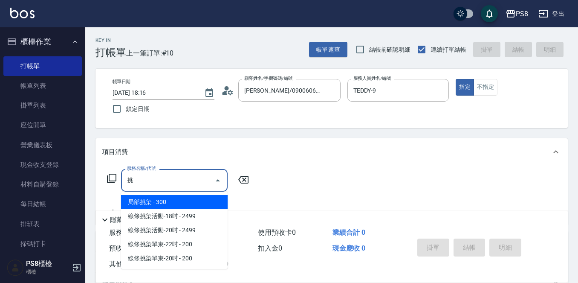
click at [180, 205] on span "局部挑染 - 300" at bounding box center [174, 202] width 107 height 14
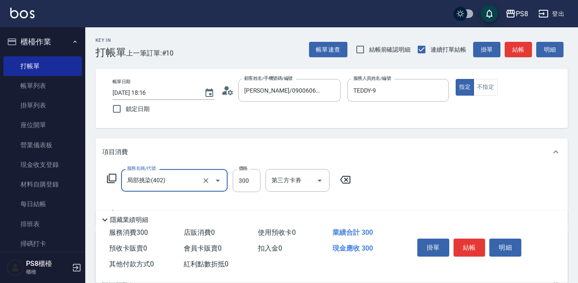
scroll to position [43, 0]
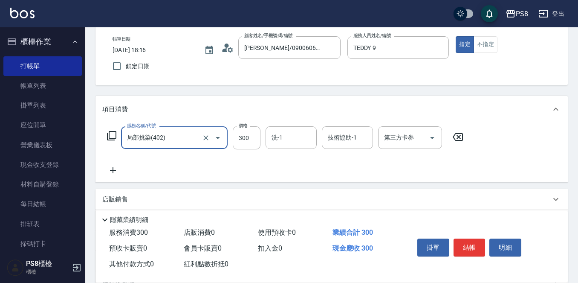
type input "局部挑染(402)"
click at [118, 171] on icon at bounding box center [112, 170] width 21 height 10
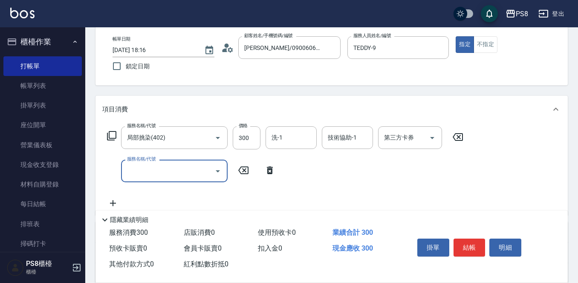
click at [151, 168] on input "服務名稱/代號" at bounding box center [168, 170] width 86 height 15
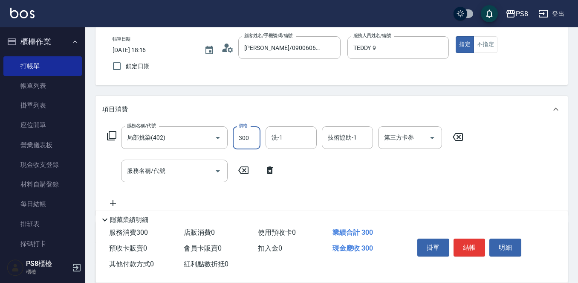
click at [241, 141] on input "300" at bounding box center [247, 137] width 28 height 23
type input "1200"
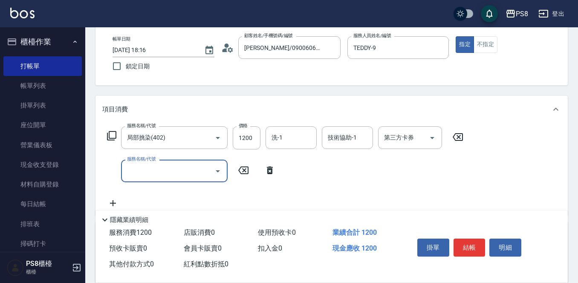
click at [178, 165] on input "服務名稱/代號" at bounding box center [168, 170] width 86 height 15
type input "肩帶漂(407)"
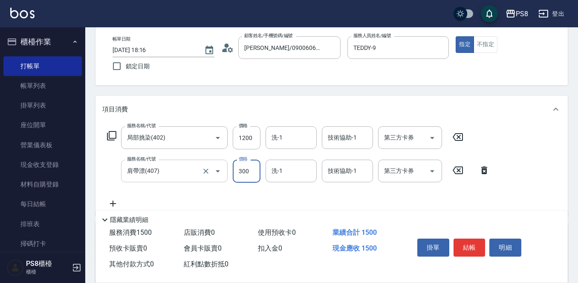
type input "300"
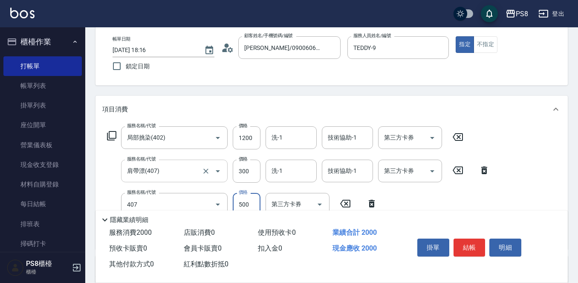
type input "肩帶漂(407)"
type input "300"
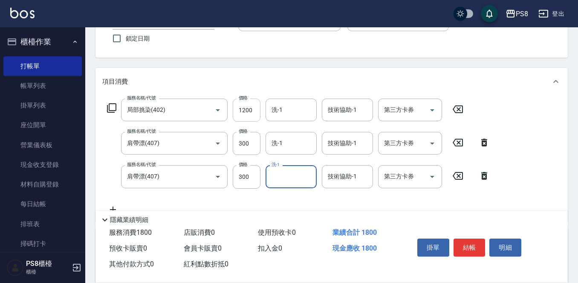
scroll to position [85, 0]
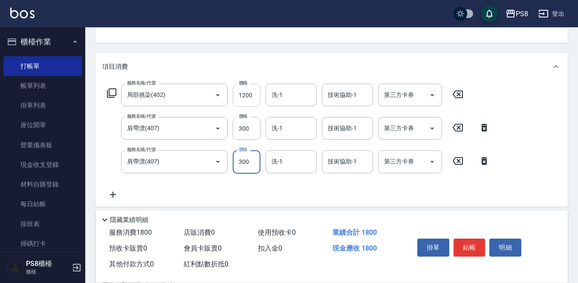
click at [252, 102] on input "1200" at bounding box center [247, 95] width 28 height 23
click at [254, 98] on input "1200" at bounding box center [247, 95] width 28 height 23
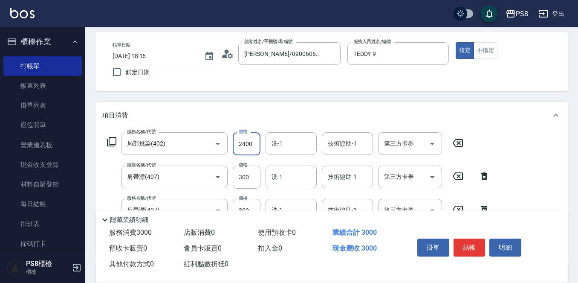
scroll to position [29, 0]
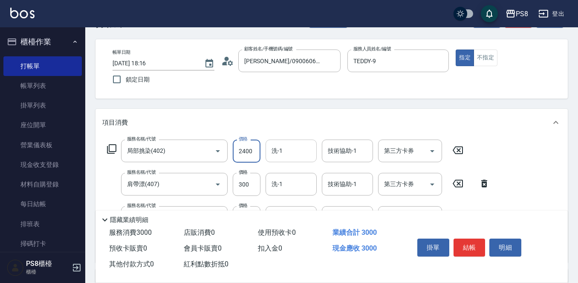
type input "2400"
click at [301, 145] on input "洗-1" at bounding box center [290, 150] width 43 height 15
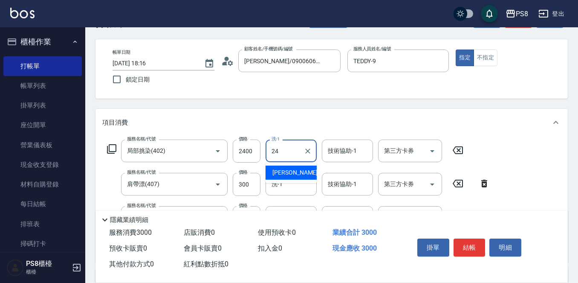
type input "[PERSON_NAME]-24"
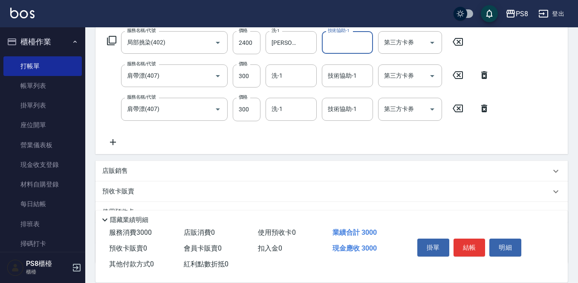
scroll to position [200, 0]
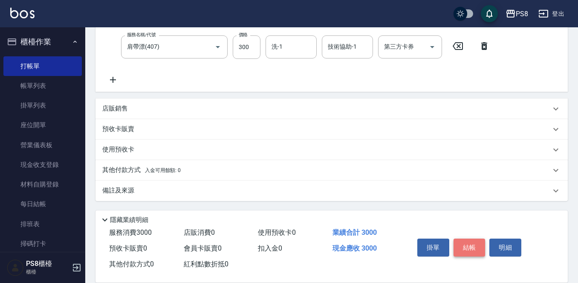
click at [476, 251] on button "結帳" at bounding box center [470, 247] width 32 height 18
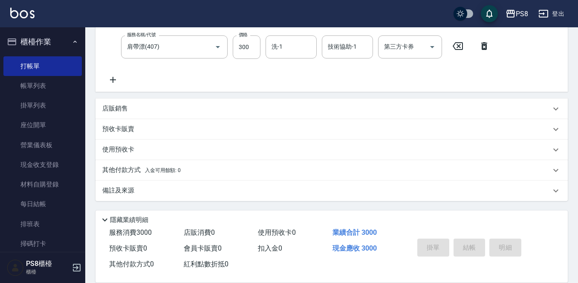
type input "2025/09/22 18:17"
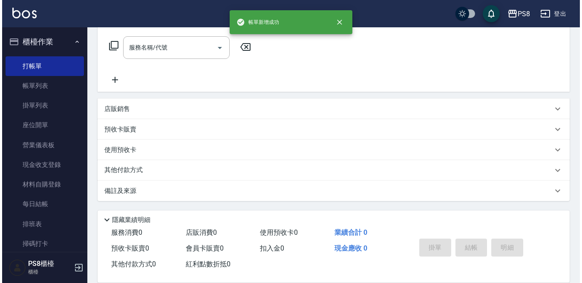
scroll to position [0, 0]
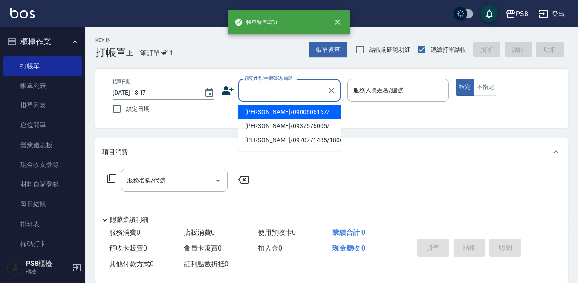
click at [270, 94] on input "顧客姓名/手機號碼/編號" at bounding box center [283, 90] width 82 height 15
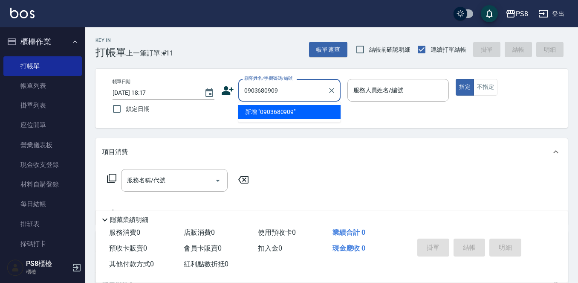
drag, startPoint x: 294, startPoint y: 95, endPoint x: 240, endPoint y: 96, distance: 54.1
click at [240, 96] on div "0903680909 顧客姓名/手機號碼/編號" at bounding box center [289, 90] width 102 height 23
type input "0903680909"
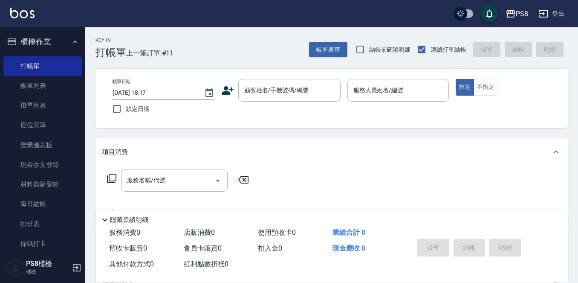
click at [227, 94] on icon at bounding box center [228, 90] width 12 height 9
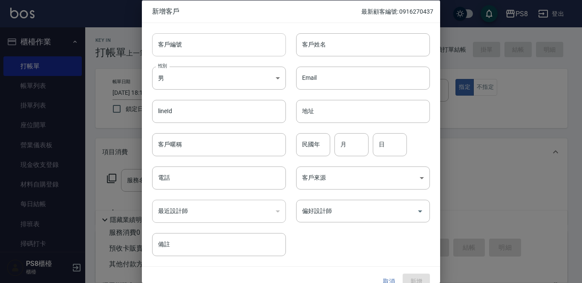
click at [266, 35] on input "客戶編號" at bounding box center [219, 44] width 134 height 23
paste input "0903680909"
type input "0903680909"
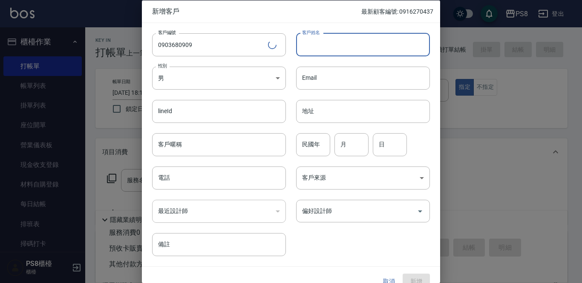
click at [358, 37] on input "客戶姓名" at bounding box center [363, 44] width 134 height 23
type input "陳柏翰"
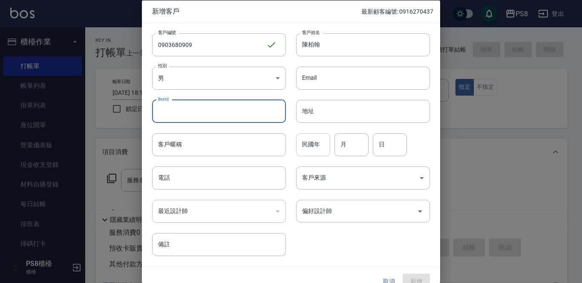
click at [312, 147] on input "民國年" at bounding box center [313, 144] width 34 height 23
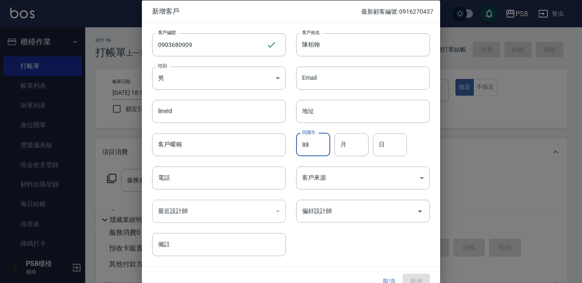
type input "88"
type input "09"
type input "4"
type input "24"
click at [213, 188] on input "電話" at bounding box center [219, 177] width 134 height 23
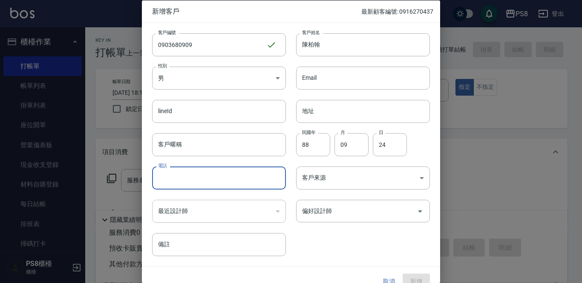
paste input "0903680909"
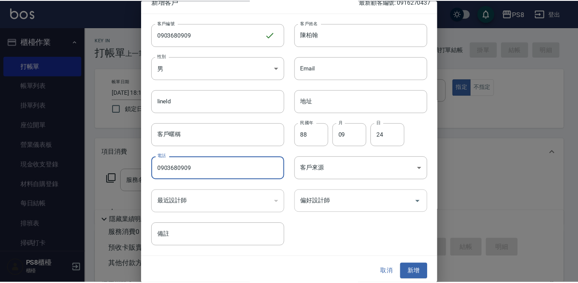
scroll to position [13, 0]
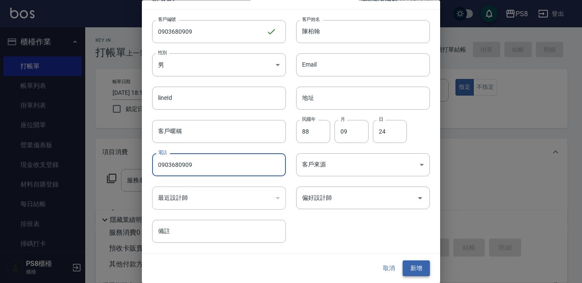
type input "0903680909"
click at [417, 266] on button "新增" at bounding box center [416, 268] width 27 height 16
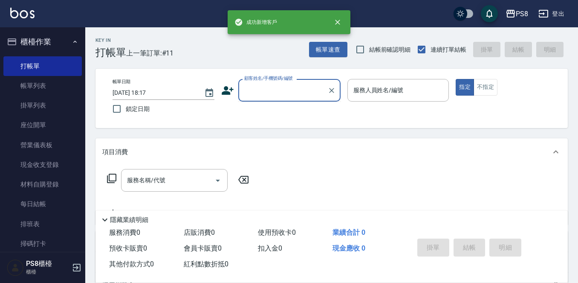
click at [312, 87] on input "顧客姓名/手機號碼/編號" at bounding box center [283, 90] width 82 height 15
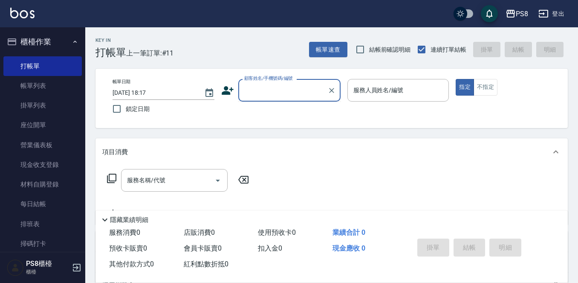
paste input "0903680909"
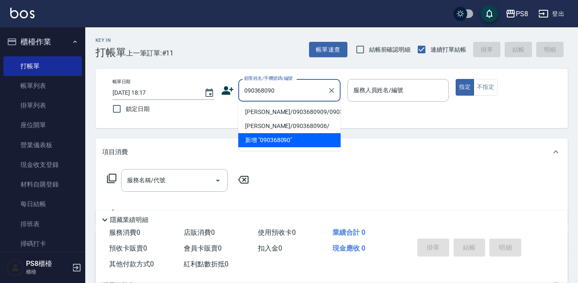
click at [314, 107] on li "陳柏翰/0903680909/0903680909" at bounding box center [289, 112] width 102 height 14
type input "陳柏翰/0903680909/0903680909"
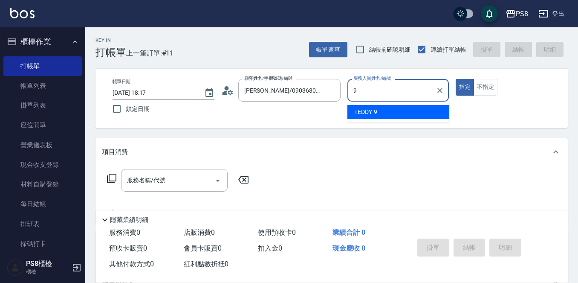
type input "TEDDY-9"
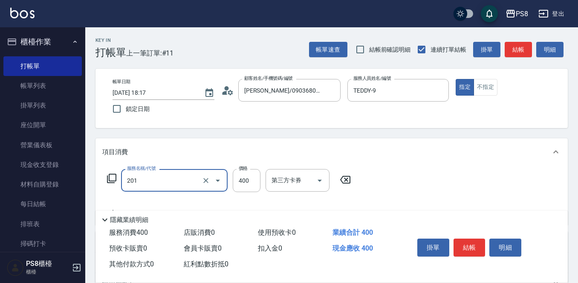
type input "洗剪400(201)"
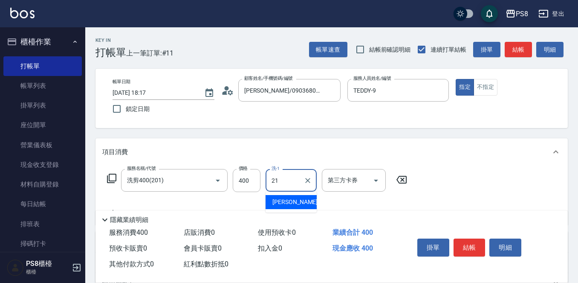
type input "[PERSON_NAME]-21"
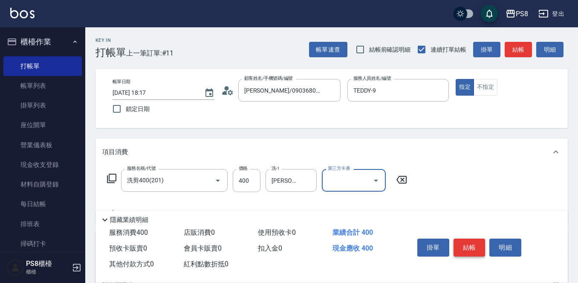
click at [473, 242] on button "結帳" at bounding box center [470, 247] width 32 height 18
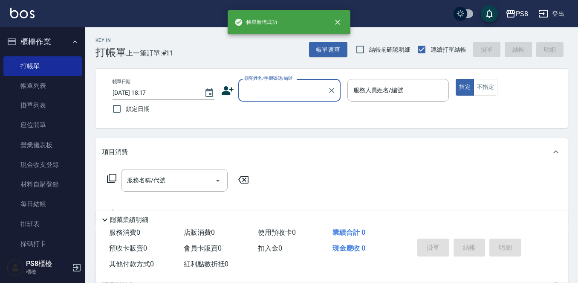
scroll to position [0, 0]
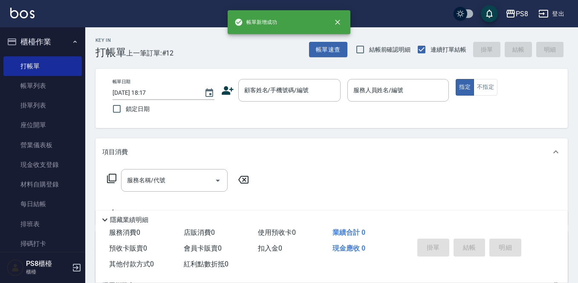
click at [230, 94] on icon at bounding box center [227, 90] width 13 height 13
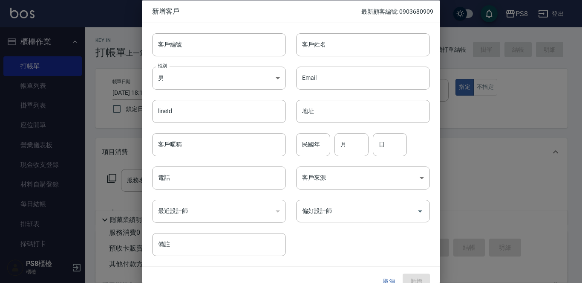
click at [226, 57] on div "性別 男 MALE 性別" at bounding box center [214, 72] width 144 height 33
click at [228, 44] on input "客戶編號" at bounding box center [219, 44] width 134 height 23
drag, startPoint x: 228, startPoint y: 44, endPoint x: 134, endPoint y: 39, distance: 94.0
click at [134, 39] on div "新增客戶 最新顧客編號: 0903680909 客戶編號 0932080951 ​ 客戶編號 客戶姓名 客戶姓名 性別 男 MALE 性別 Email Ema…" at bounding box center [291, 141] width 582 height 283
type input "0932080951"
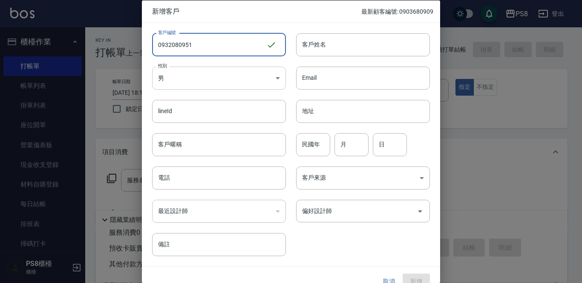
click at [203, 78] on body "PS8 登出 櫃檯作業 打帳單 帳單列表 掛單列表 座位開單 營業儀表板 現金收支登錄 材料自購登錄 每日結帳 排班表 掃碼打卡 預約管理 預約管理 單日預約…" at bounding box center [291, 207] width 582 height 415
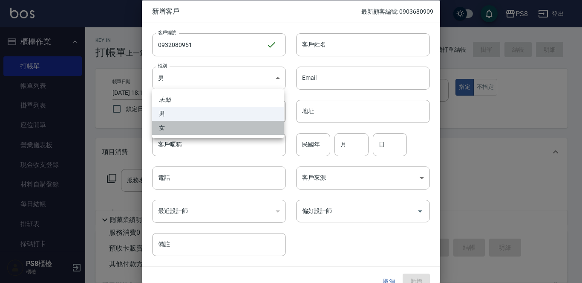
click at [214, 124] on li "女" at bounding box center [218, 128] width 132 height 14
type input "[DEMOGRAPHIC_DATA]"
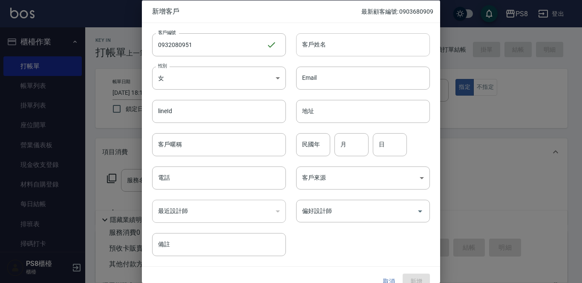
click at [329, 35] on input "客戶姓名" at bounding box center [363, 44] width 134 height 23
type input "林欣怡"
click at [311, 139] on input "民國年" at bounding box center [313, 144] width 34 height 23
type input "89"
type input "02"
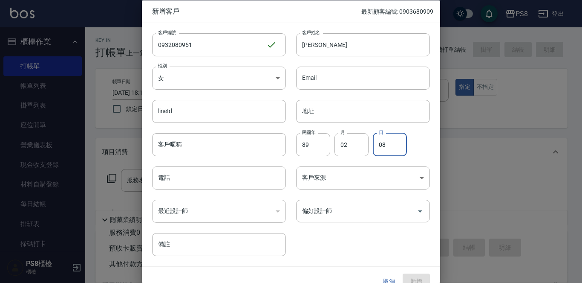
type input "08"
drag, startPoint x: 227, startPoint y: 57, endPoint x: 226, endPoint y: 49, distance: 7.4
click at [227, 52] on div "客戶編號 0932080951 ​ 客戶編號 客戶姓名 林欣怡 客戶姓名 性別 女 FEMALE 性別 Email Email lineId lineId 地…" at bounding box center [286, 139] width 288 height 233
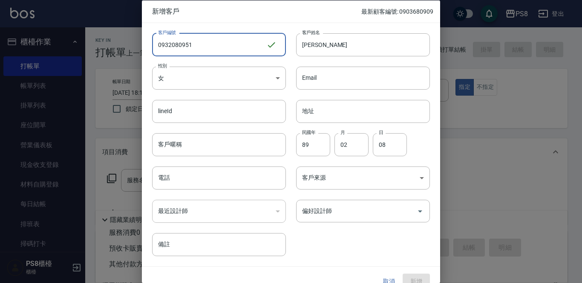
drag, startPoint x: 226, startPoint y: 49, endPoint x: 152, endPoint y: 49, distance: 74.2
click at [152, 49] on div "客戶編號 0932080951 ​ 客戶編號" at bounding box center [214, 39] width 144 height 33
click at [204, 181] on input "電話" at bounding box center [219, 177] width 134 height 23
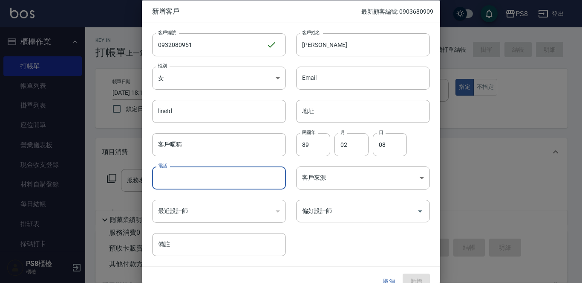
paste input "0932080951"
type input "0932080951"
click at [362, 249] on div "客戶編號 0932080951 ​ 客戶編號 客戶姓名 林欣怡 客戶姓名 性別 女 FEMALE 性別 Email Email lineId lineId 地…" at bounding box center [286, 139] width 288 height 233
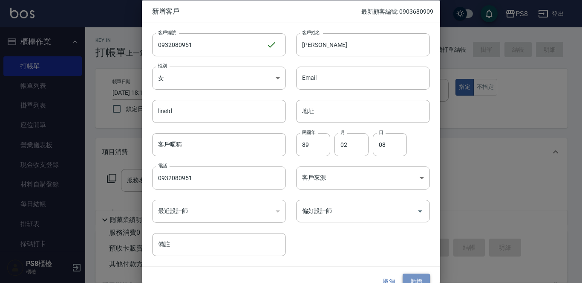
click at [418, 274] on button "新增" at bounding box center [416, 281] width 27 height 16
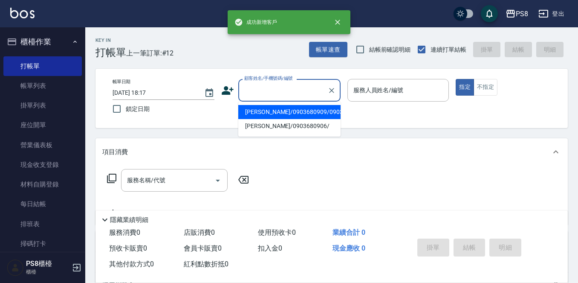
click at [272, 87] on input "顧客姓名/手機號碼/編號" at bounding box center [283, 90] width 82 height 15
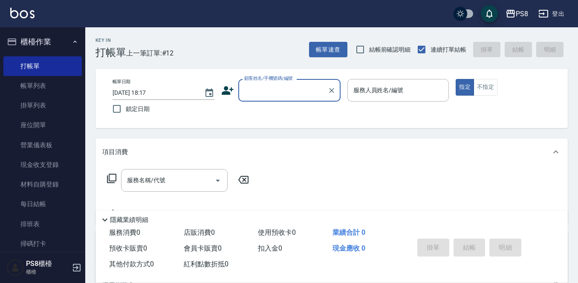
click at [286, 87] on input "顧客姓名/手機號碼/編號" at bounding box center [283, 90] width 82 height 15
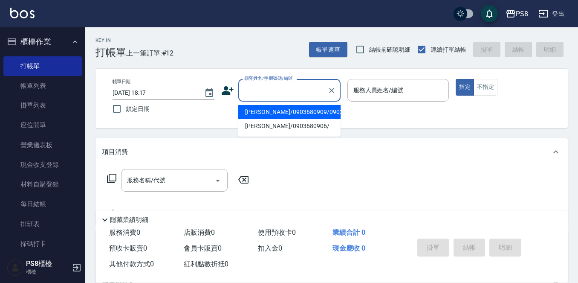
paste input "0932080951"
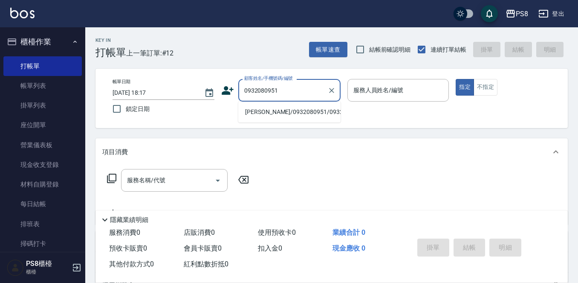
click at [321, 116] on li "林欣怡/0932080951/0932080951" at bounding box center [289, 112] width 102 height 14
type input "林欣怡/0932080951/0932080951"
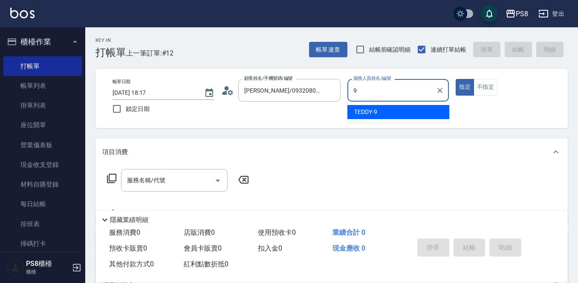
type input "TEDDY-9"
